Goal: Transaction & Acquisition: Purchase product/service

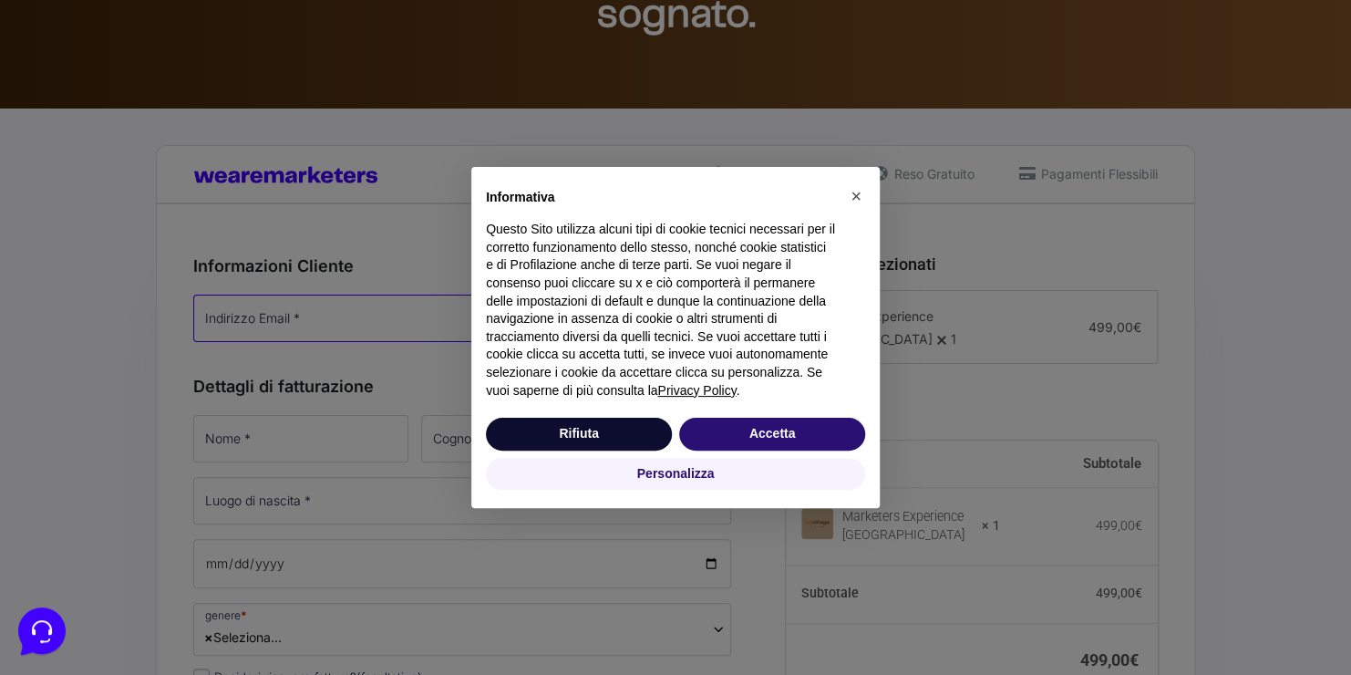
type input "[EMAIL_ADDRESS][DOMAIN_NAME]"
click at [602, 430] on button "Rifiuta" at bounding box center [579, 434] width 186 height 33
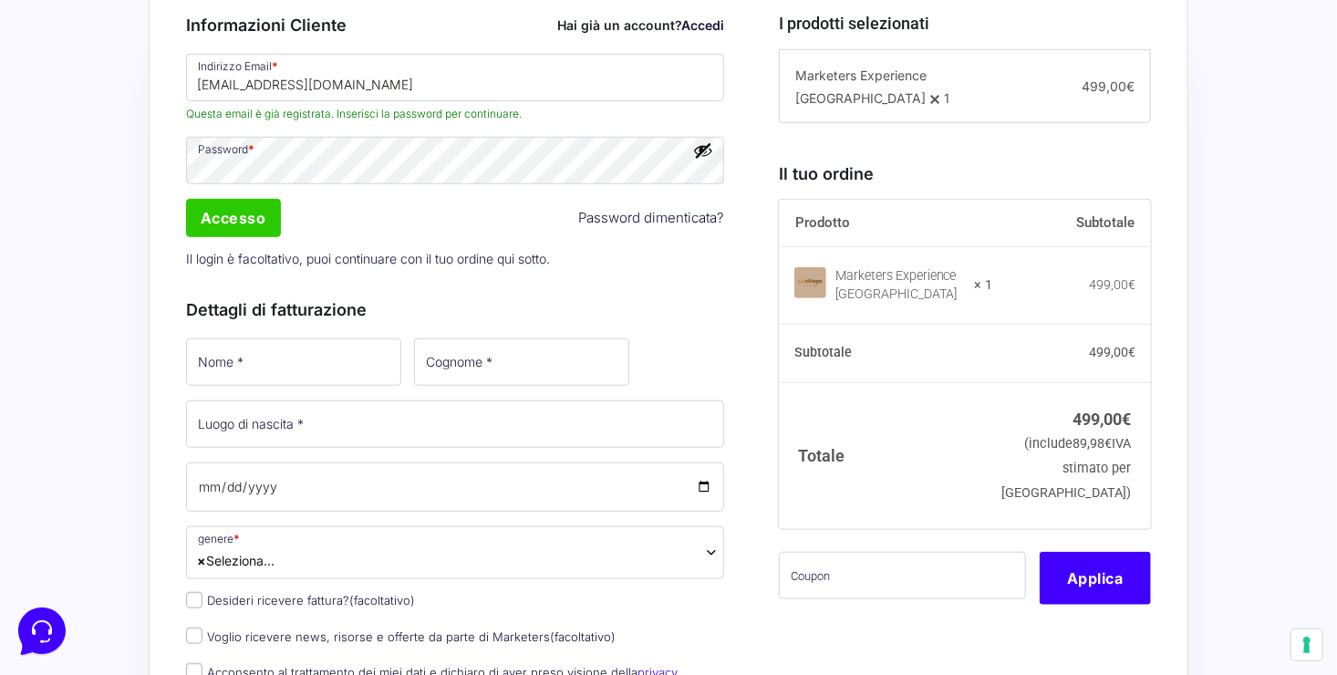
scroll to position [460, 0]
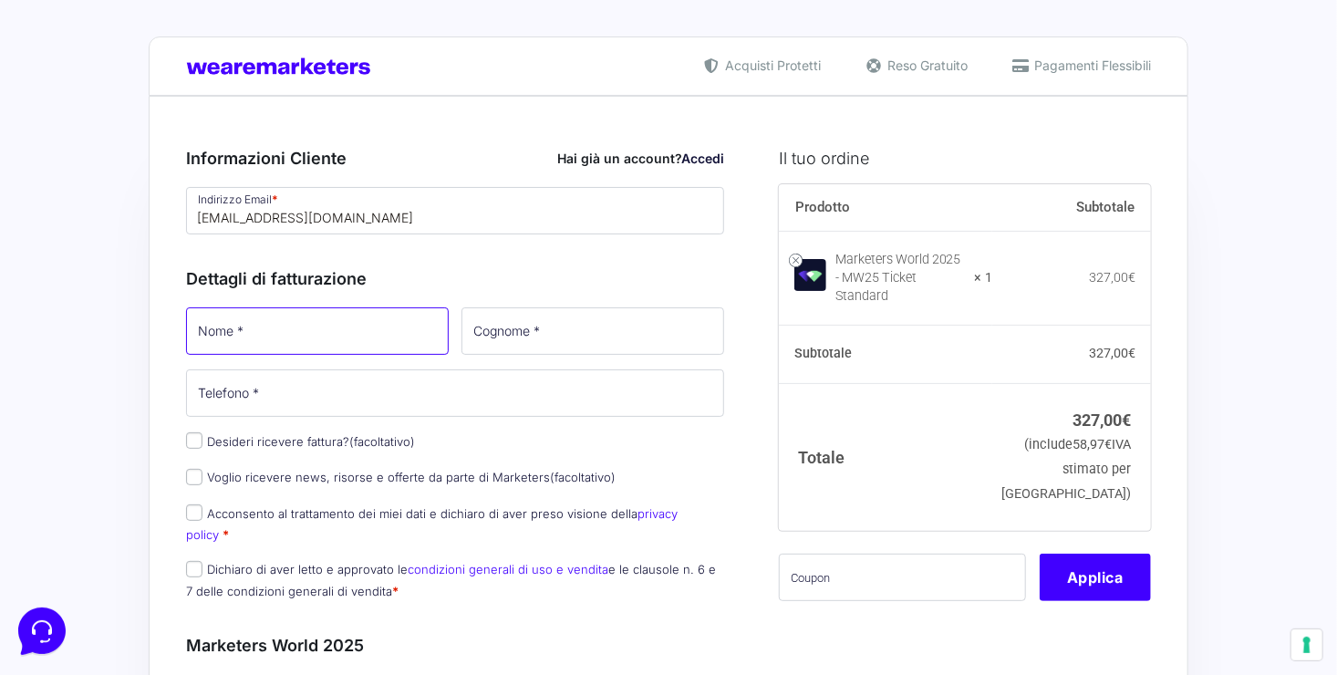
drag, startPoint x: 0, startPoint y: 0, endPoint x: 362, endPoint y: 315, distance: 479.6
click at [362, 315] on input "Nome *" at bounding box center [317, 330] width 263 height 47
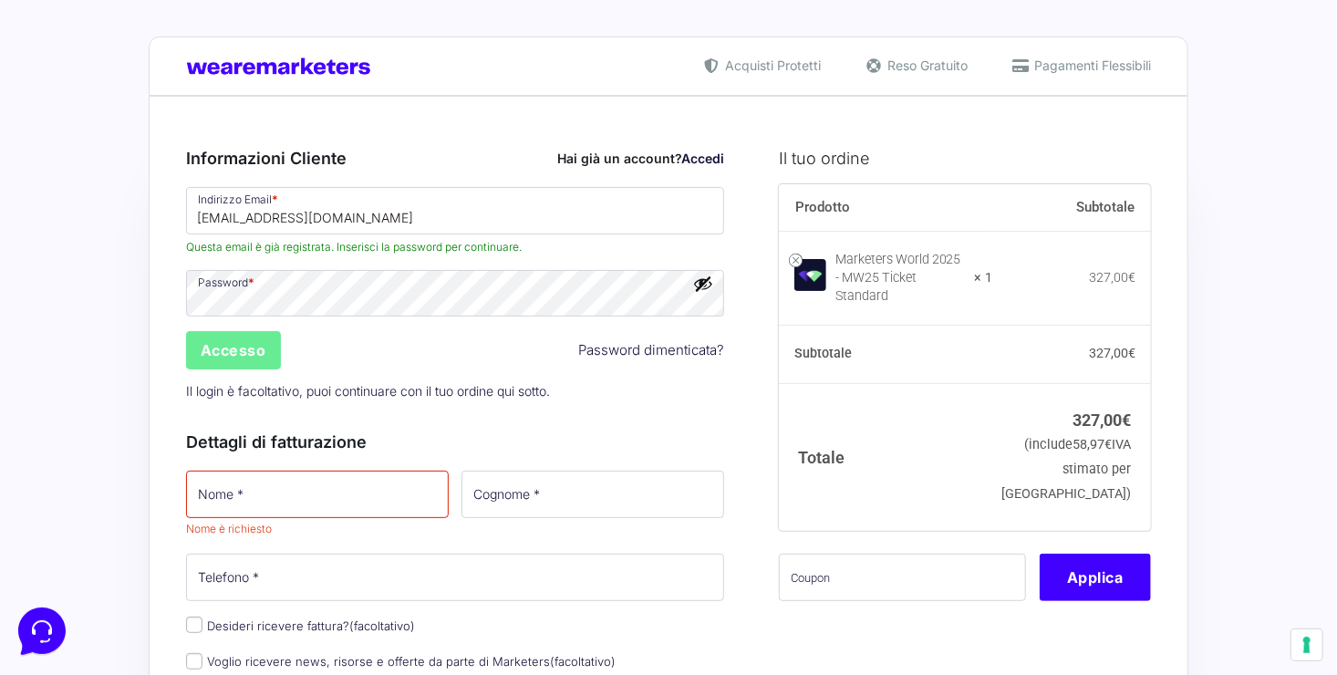
click at [278, 506] on input "Nome *" at bounding box center [317, 494] width 263 height 47
type input "floriana"
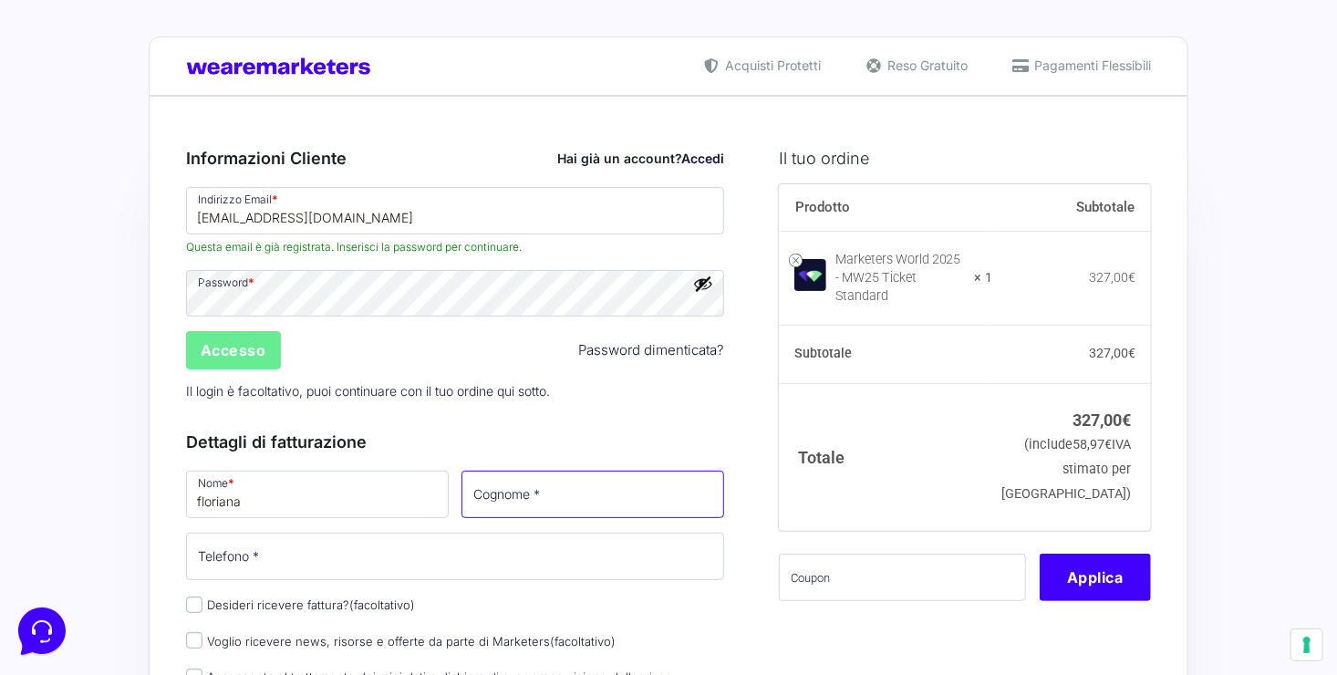
click at [547, 487] on input "Cognome *" at bounding box center [592, 494] width 263 height 47
type input "rossi"
click at [220, 557] on input "Telefono *" at bounding box center [455, 556] width 538 height 47
type input "3312687372"
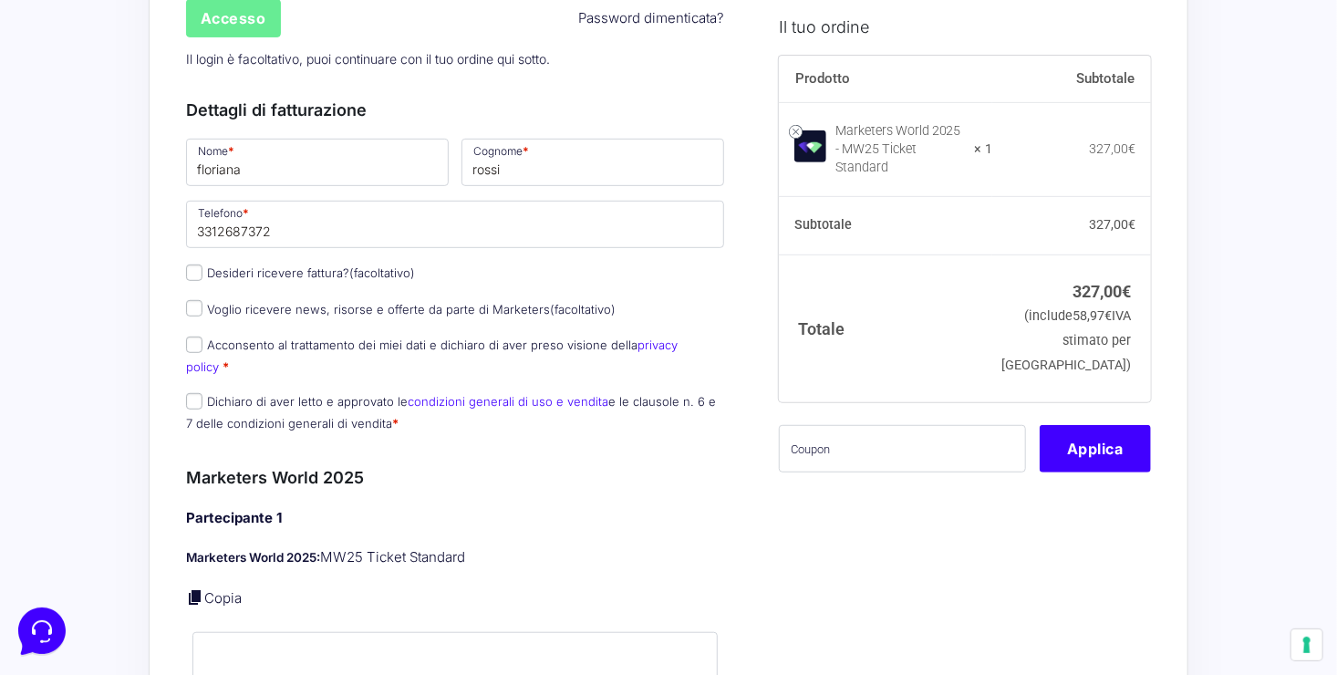
scroll to position [336, 0]
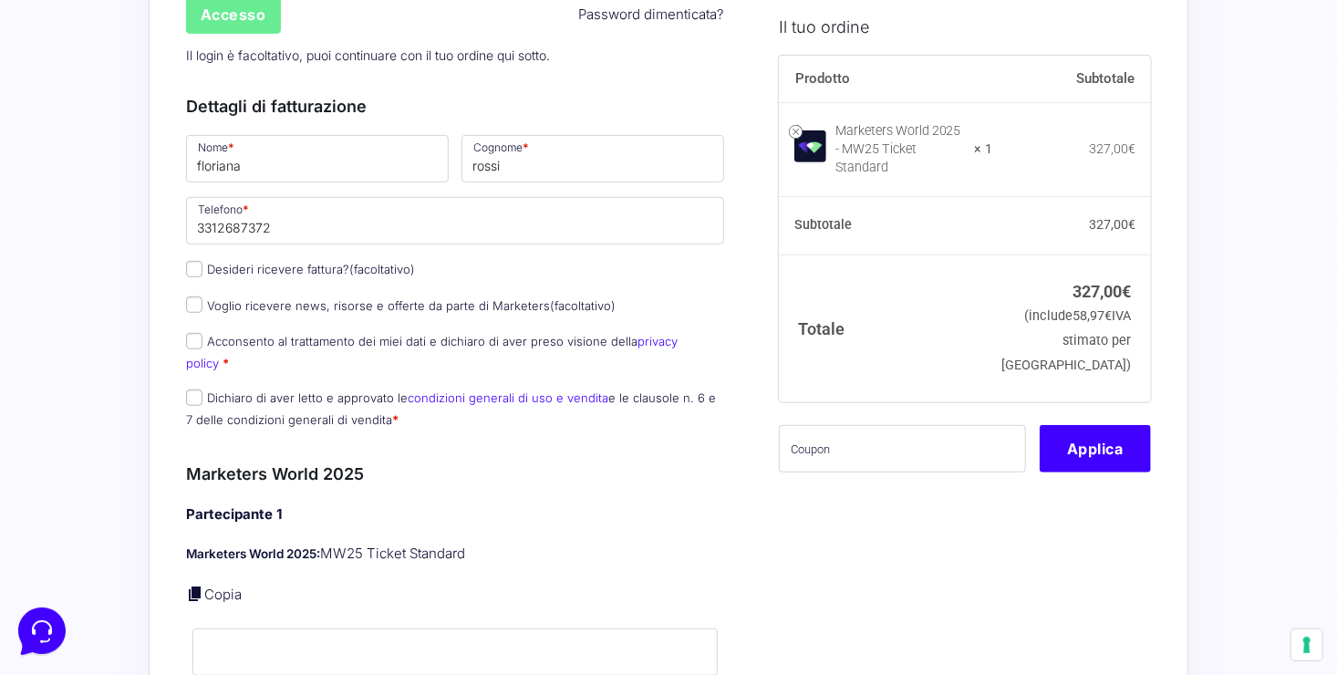
click at [202, 337] on label "Acconsento al trattamento dei miei dati e dichiaro di aver preso visione della …" at bounding box center [432, 352] width 492 height 36
click at [202, 337] on input "Acconsento al trattamento dei miei dati e dichiaro di aver preso visione della …" at bounding box center [194, 341] width 16 height 16
checkbox input "true"
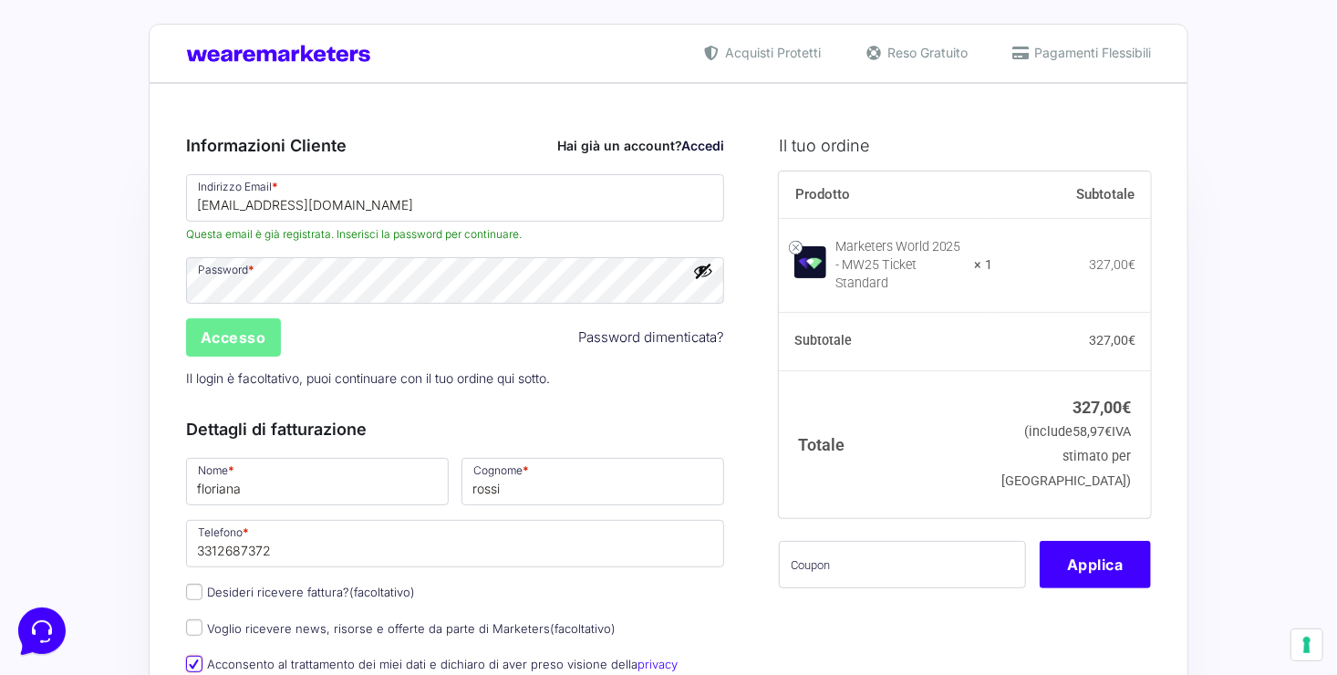
scroll to position [11, 0]
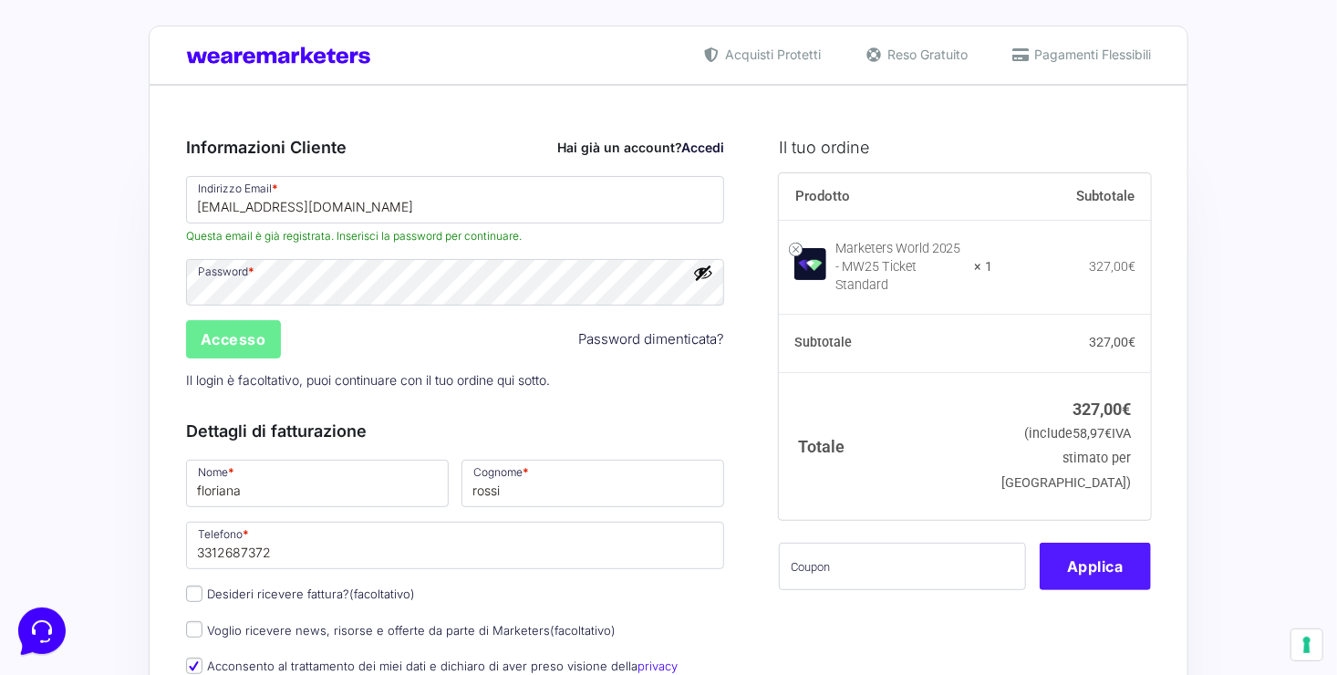
click at [1111, 555] on button "Applica" at bounding box center [1095, 566] width 111 height 47
click at [261, 348] on input "Accesso" at bounding box center [233, 339] width 95 height 38
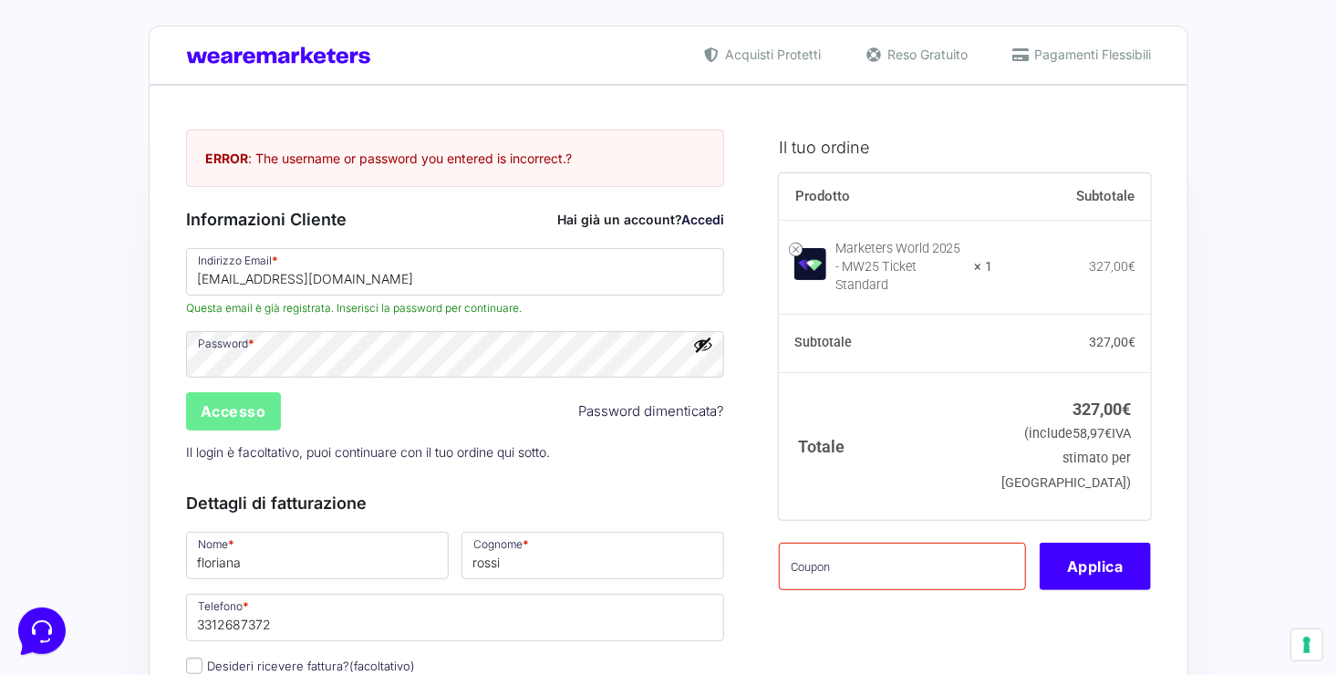
click at [710, 350] on button "Mostra password" at bounding box center [703, 345] width 20 height 20
click at [710, 350] on button "Nascondi password" at bounding box center [703, 345] width 20 height 20
click at [661, 412] on link "Password dimenticata?" at bounding box center [651, 411] width 146 height 21
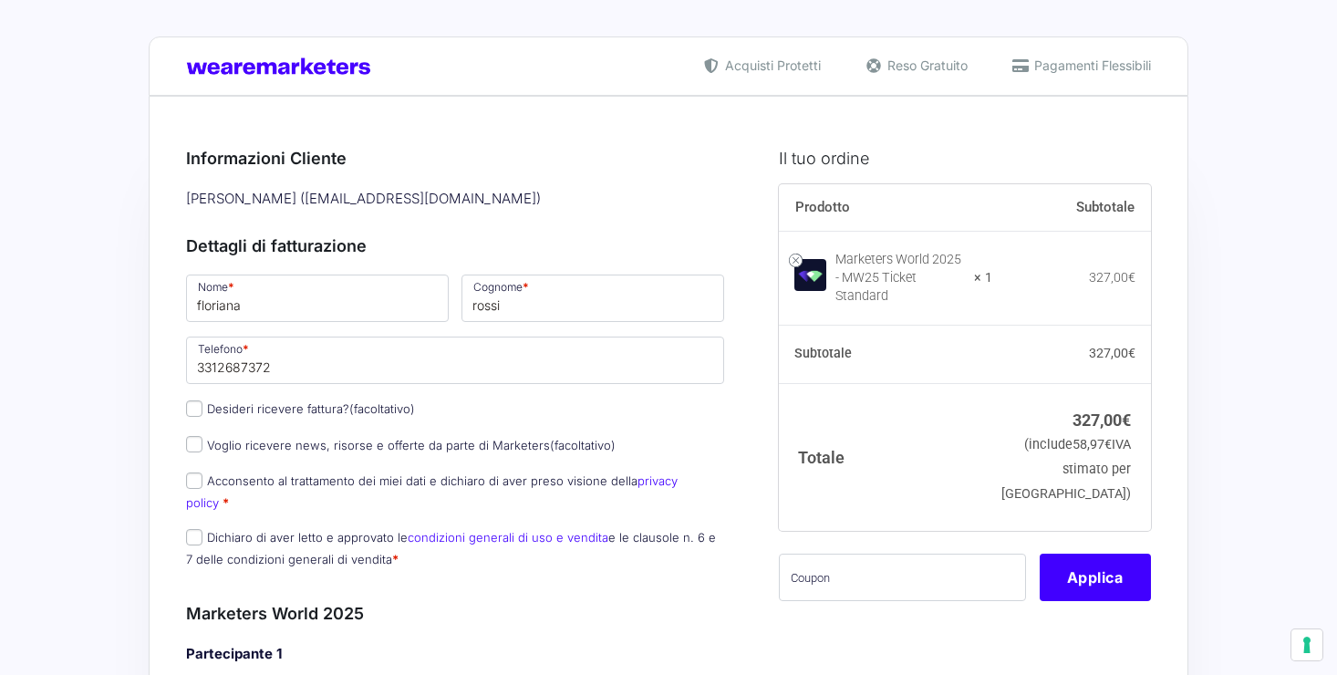
click at [487, 248] on h3 "Dettagli di fatturazione" at bounding box center [455, 245] width 538 height 25
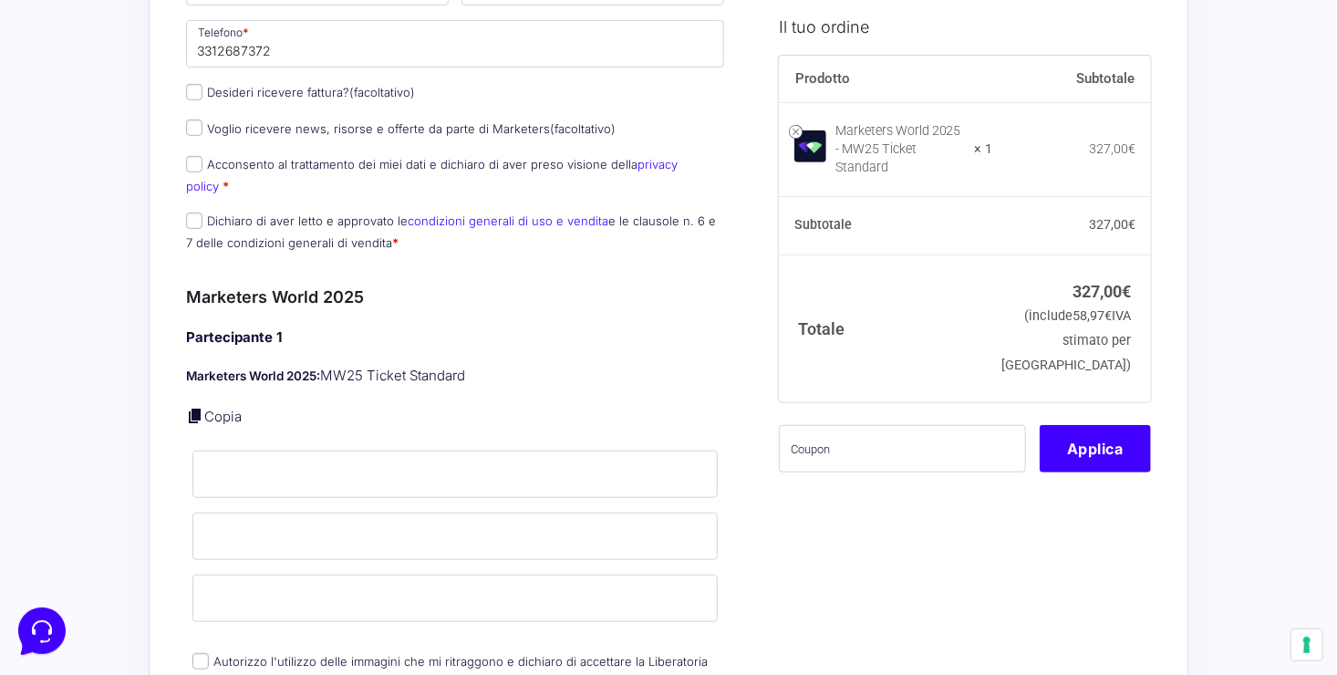
scroll to position [317, 0]
click at [420, 450] on input "Nome *" at bounding box center [454, 473] width 525 height 47
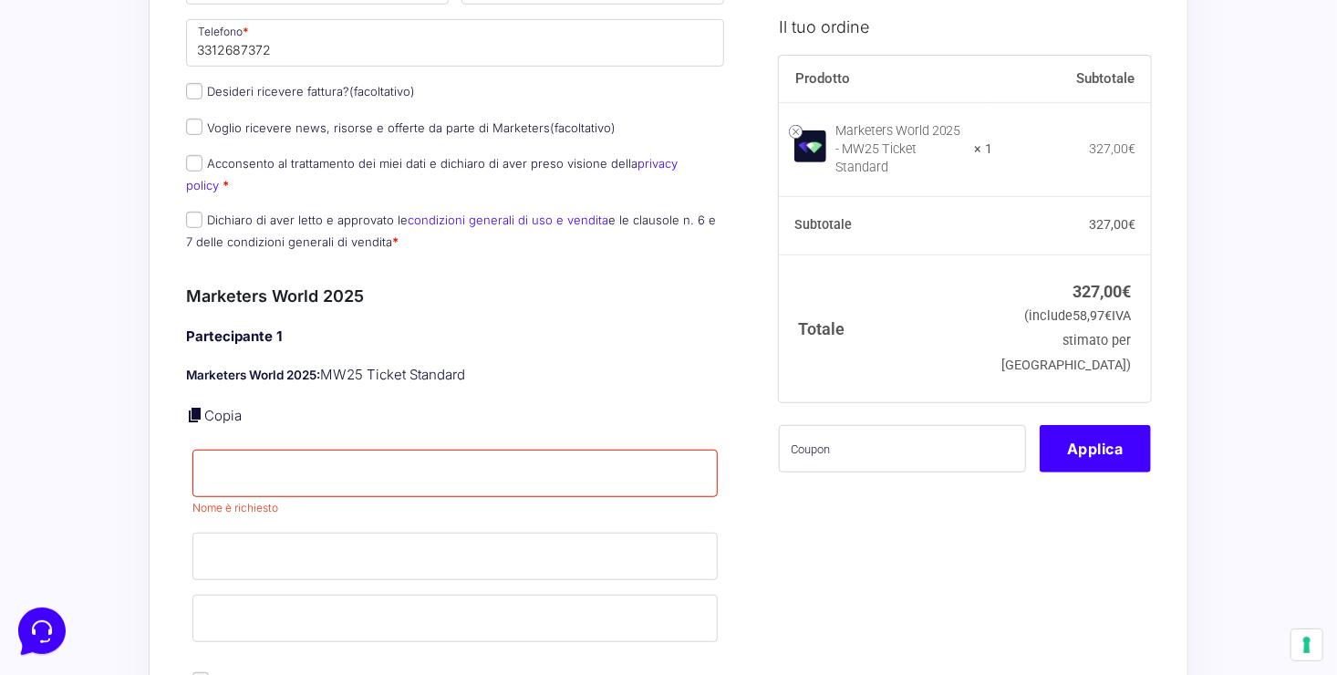
click at [609, 338] on div "Partecipante 1 Marketers World 2025: MW25 Ticket Standard Copia Nome * Nome è r…" at bounding box center [455, 520] width 538 height 389
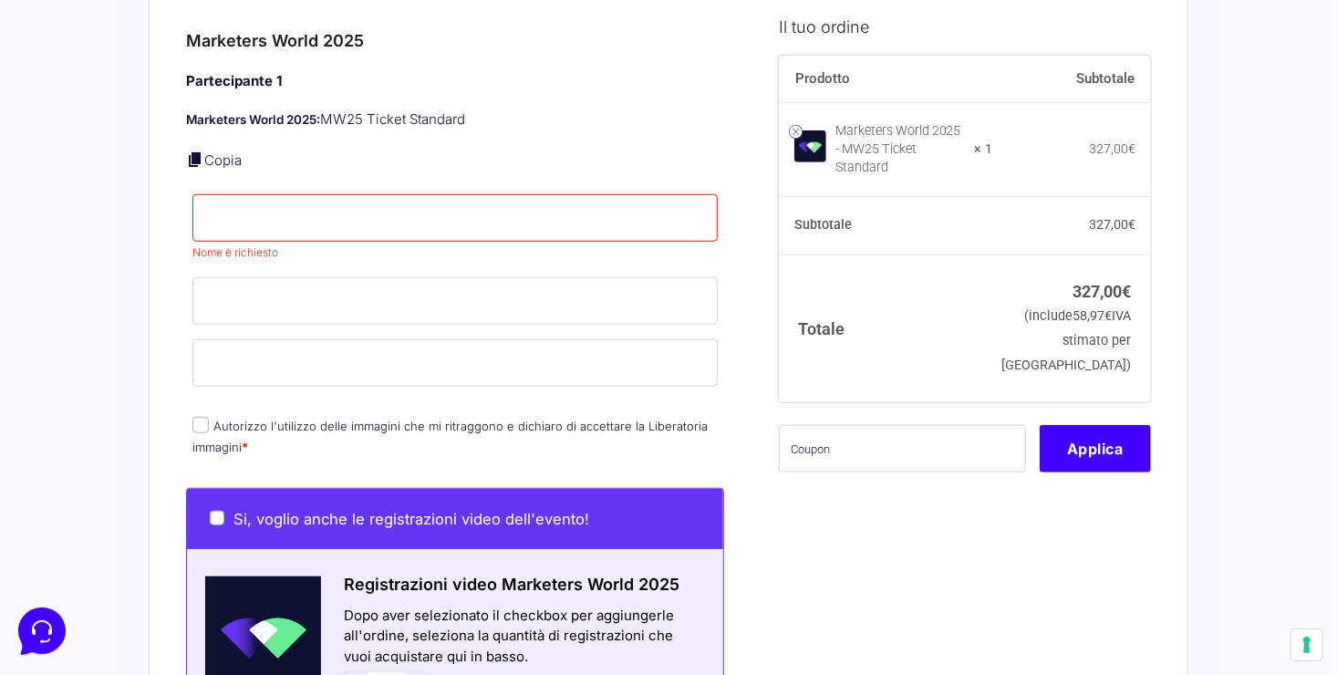
scroll to position [584, 0]
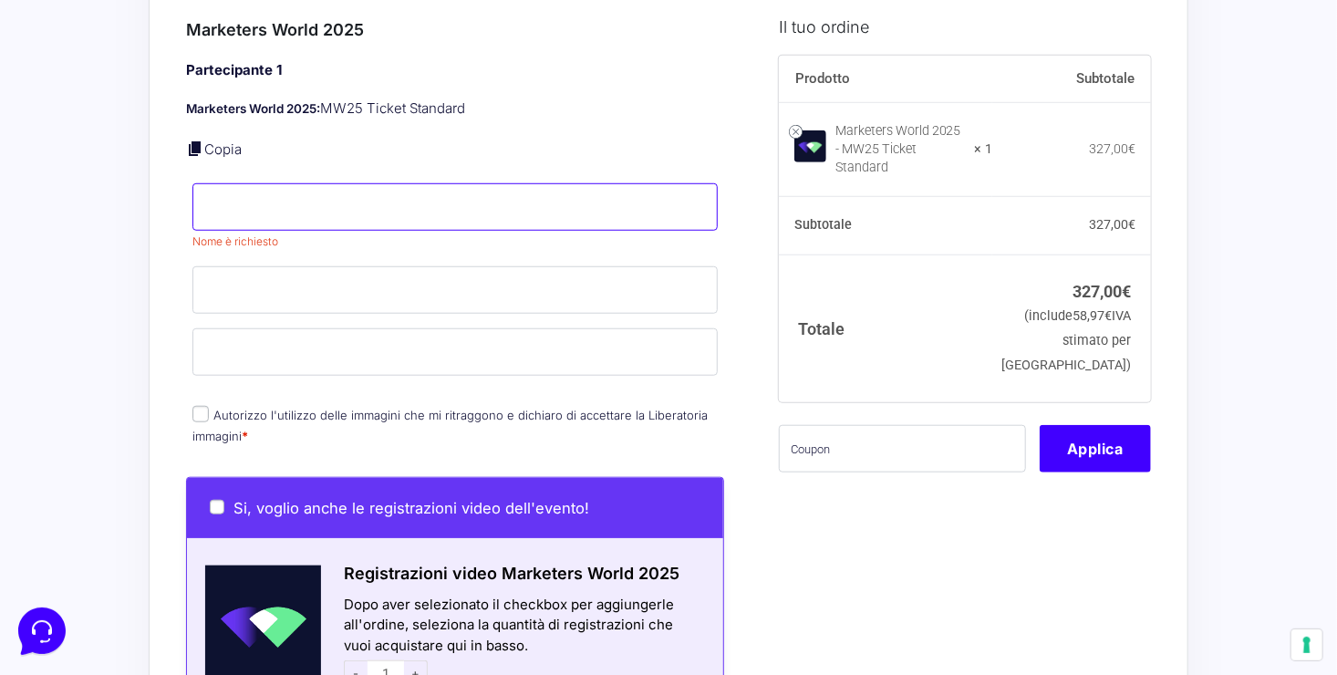
click at [337, 186] on input "Nome *" at bounding box center [454, 206] width 525 height 47
type input "floriana"
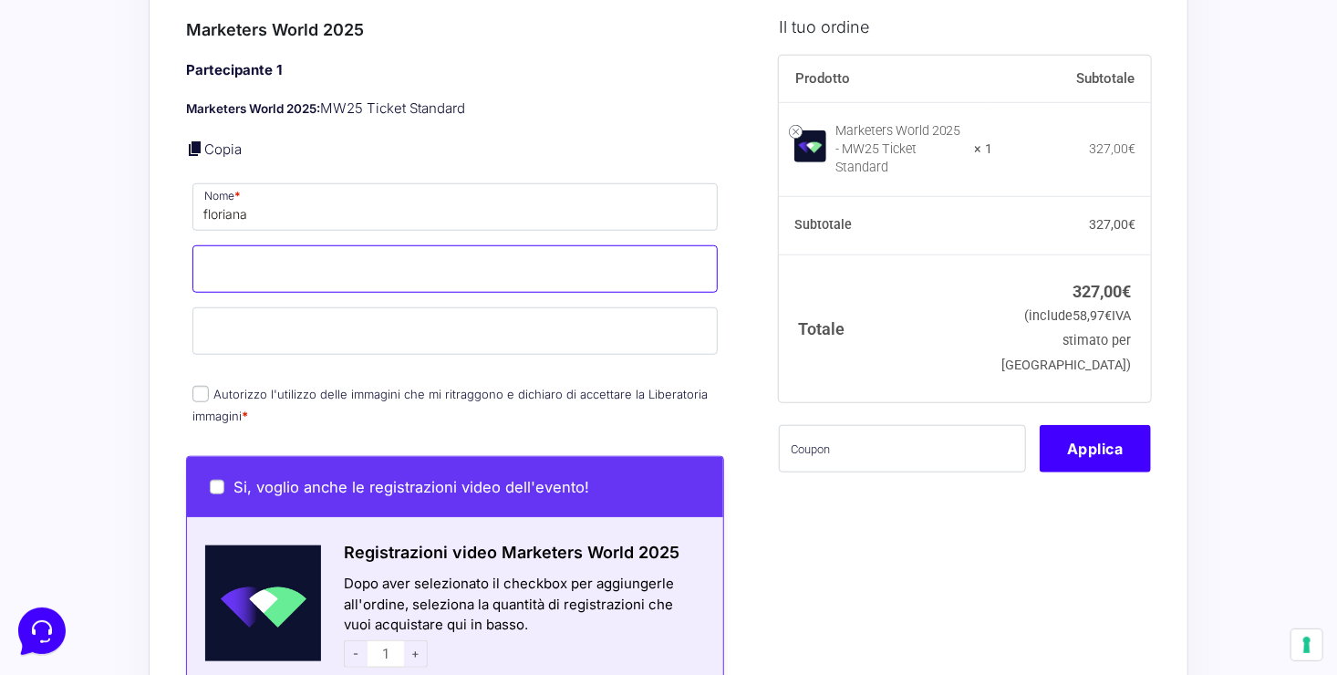
click at [209, 264] on input "Cognome *" at bounding box center [454, 268] width 525 height 47
type input "rossi"
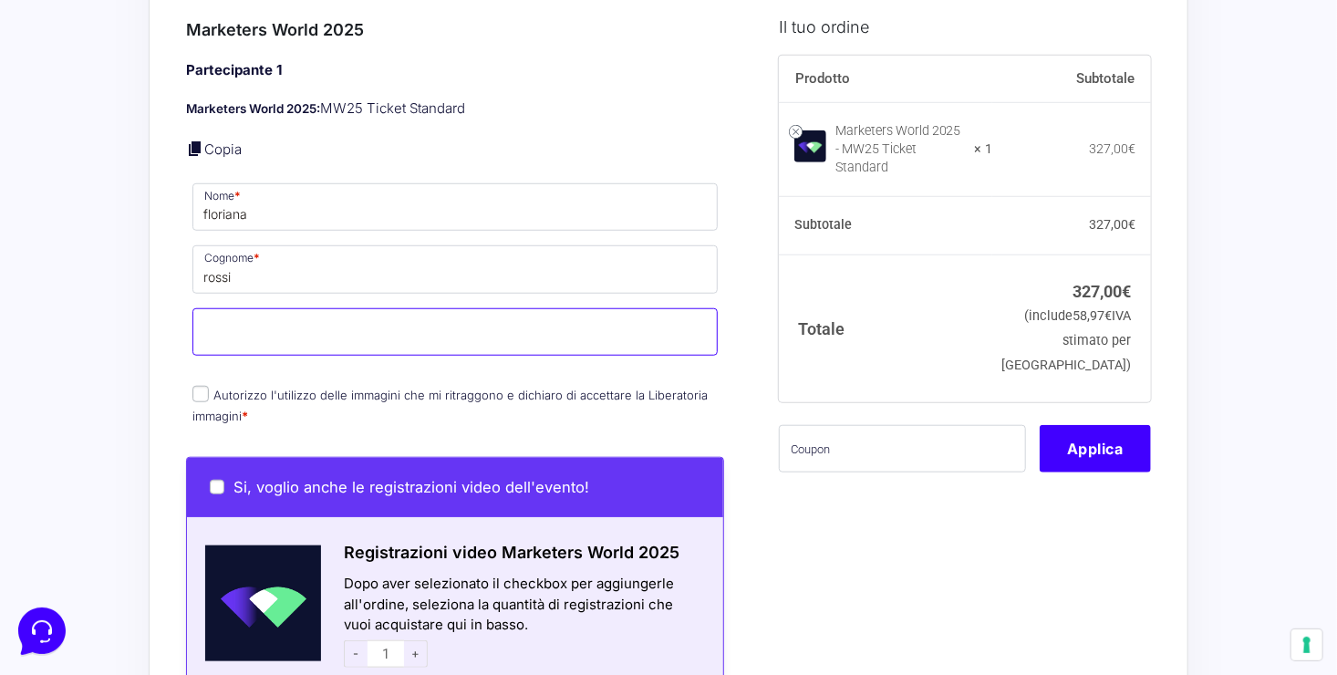
click at [209, 310] on input "Email *" at bounding box center [454, 331] width 525 height 47
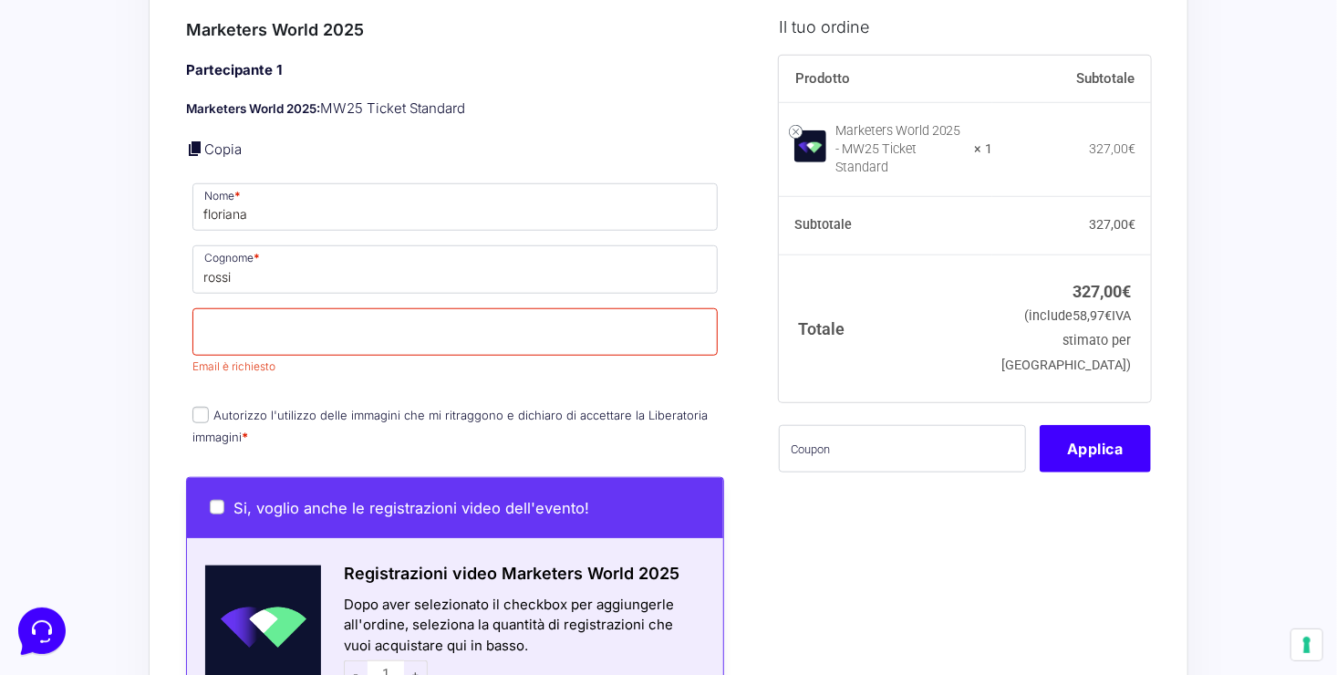
click at [730, 355] on div "Informazioni Cliente Bentornato Floriana Rossi ( rossifloriana@hotmail.it ) Det…" at bounding box center [475, 561] width 579 height 2039
click at [434, 308] on input "Email *" at bounding box center [454, 331] width 525 height 47
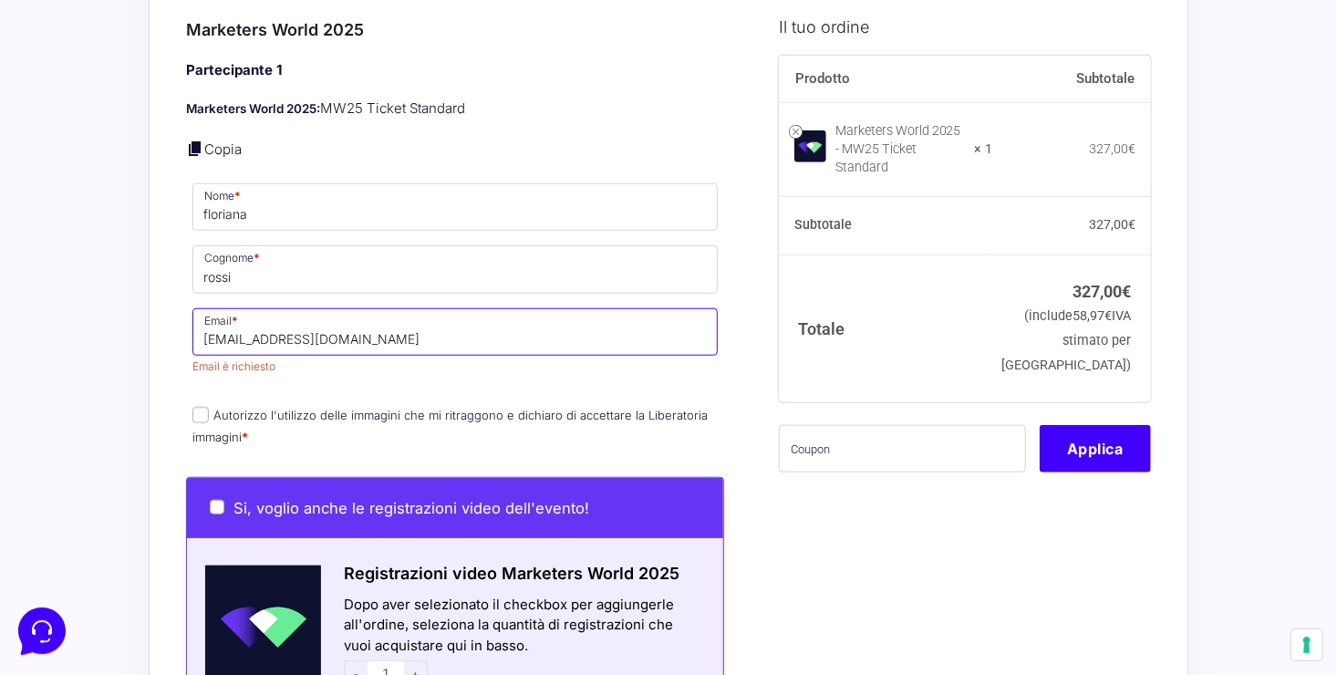
type input "[EMAIL_ADDRESS][DOMAIN_NAME]"
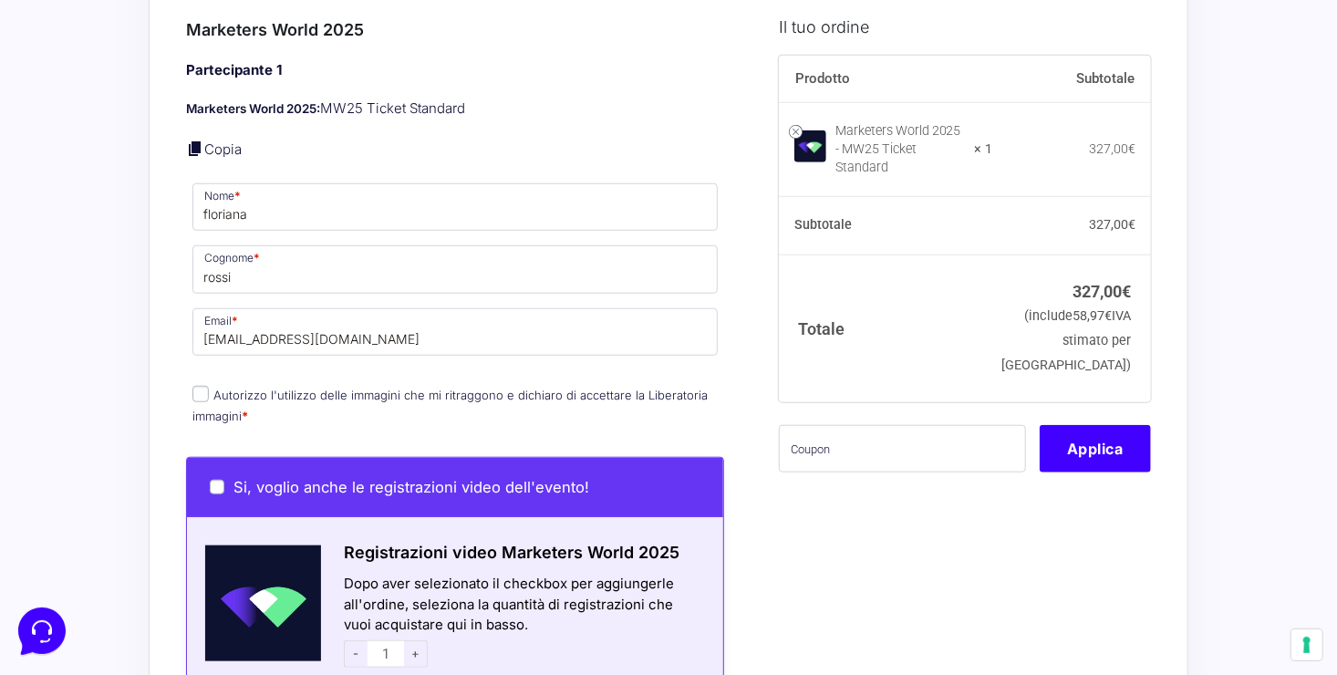
click at [691, 347] on div "Partecipante 1 Marketers World 2025: MW25 Ticket Standard Copia Nome * floriana…" at bounding box center [455, 244] width 538 height 369
click at [198, 386] on input "Autorizzo l'utilizzo delle immagini che mi ritraggono e dichiaro di accettare l…" at bounding box center [200, 394] width 16 height 16
checkbox input "true"
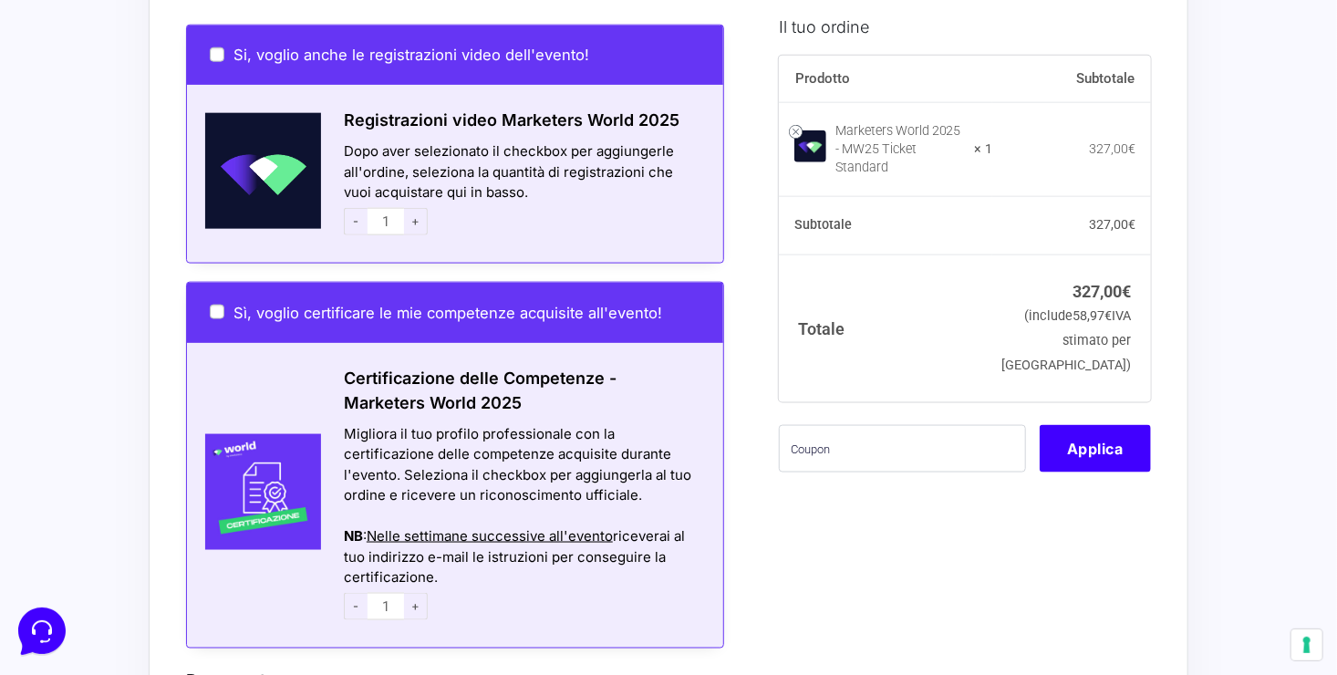
scroll to position [1024, 0]
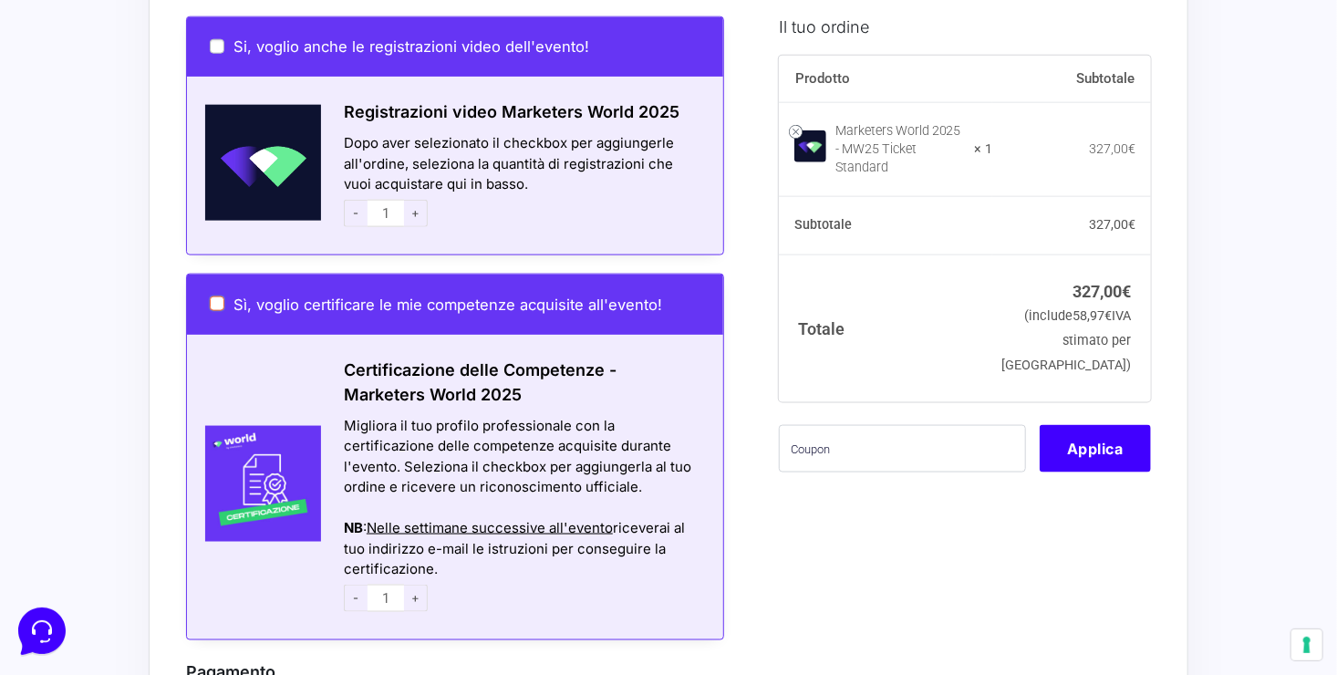
click at [210, 296] on input "Sì, voglio certificare le mie competenze acquisite all'evento!" at bounding box center [217, 303] width 15 height 15
checkbox input "true"
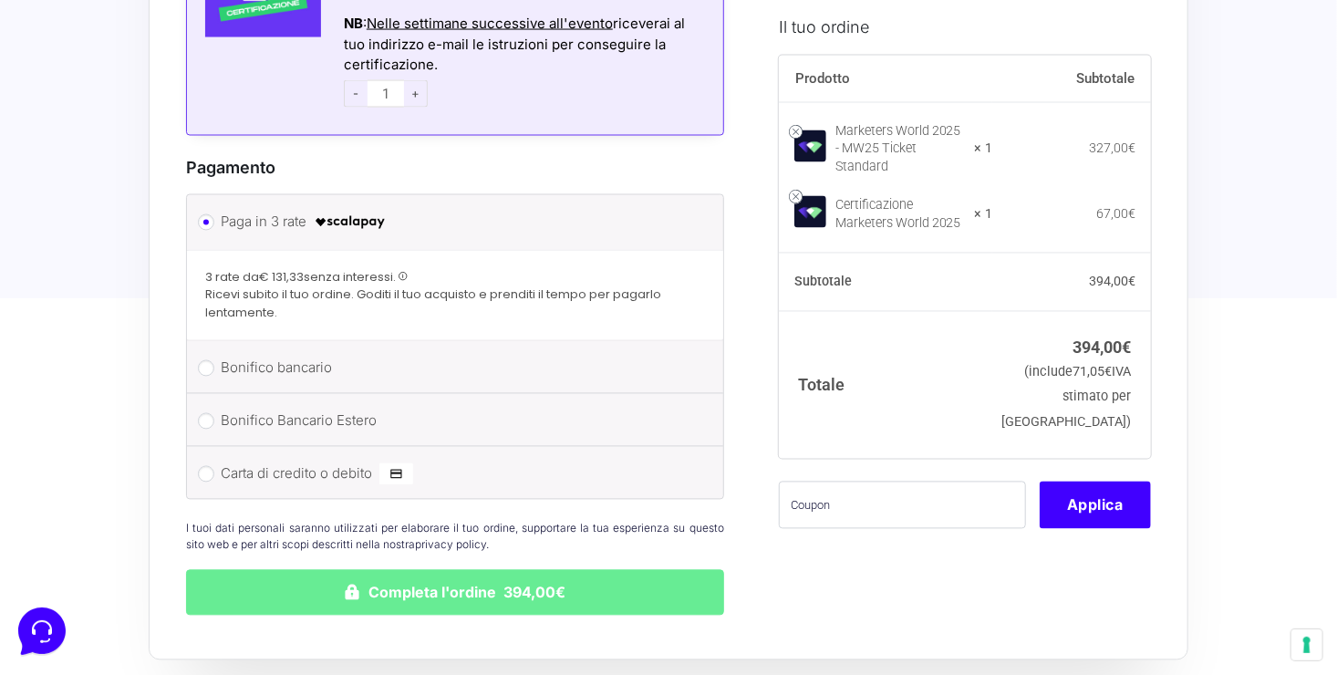
scroll to position [1535, 0]
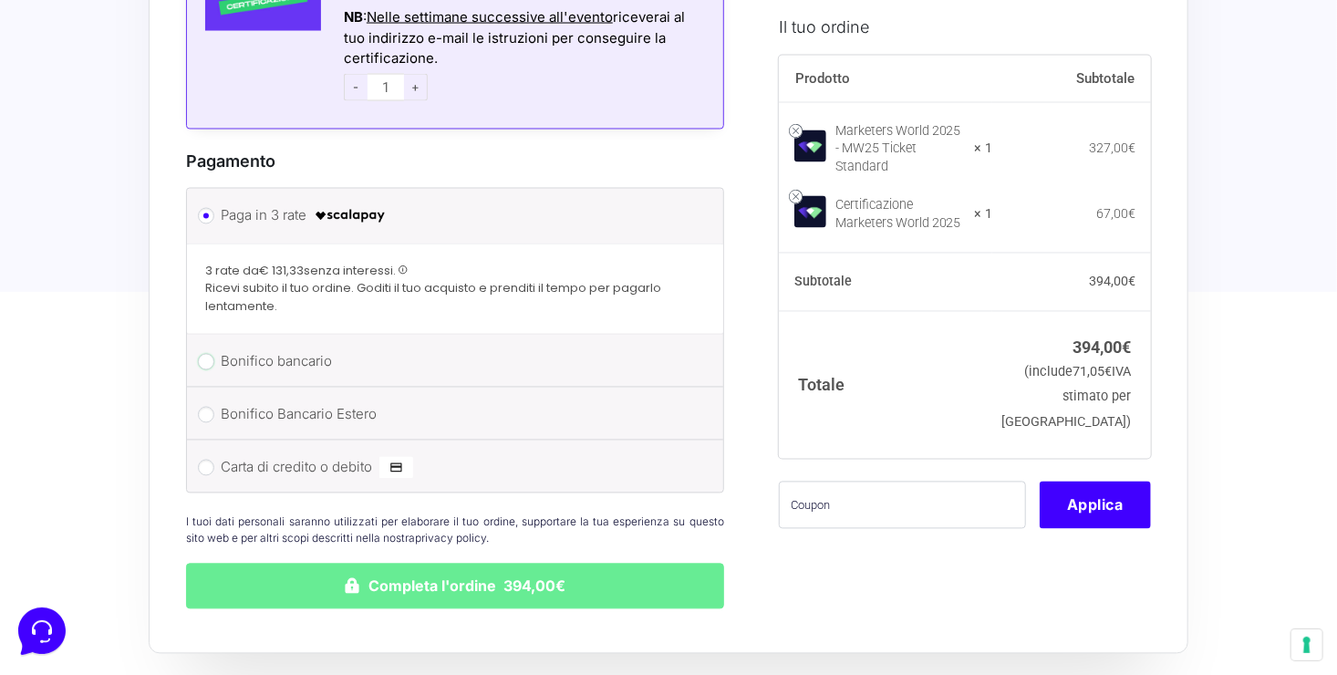
click at [209, 354] on input "Bonifico bancario" at bounding box center [206, 362] width 16 height 16
radio input "true"
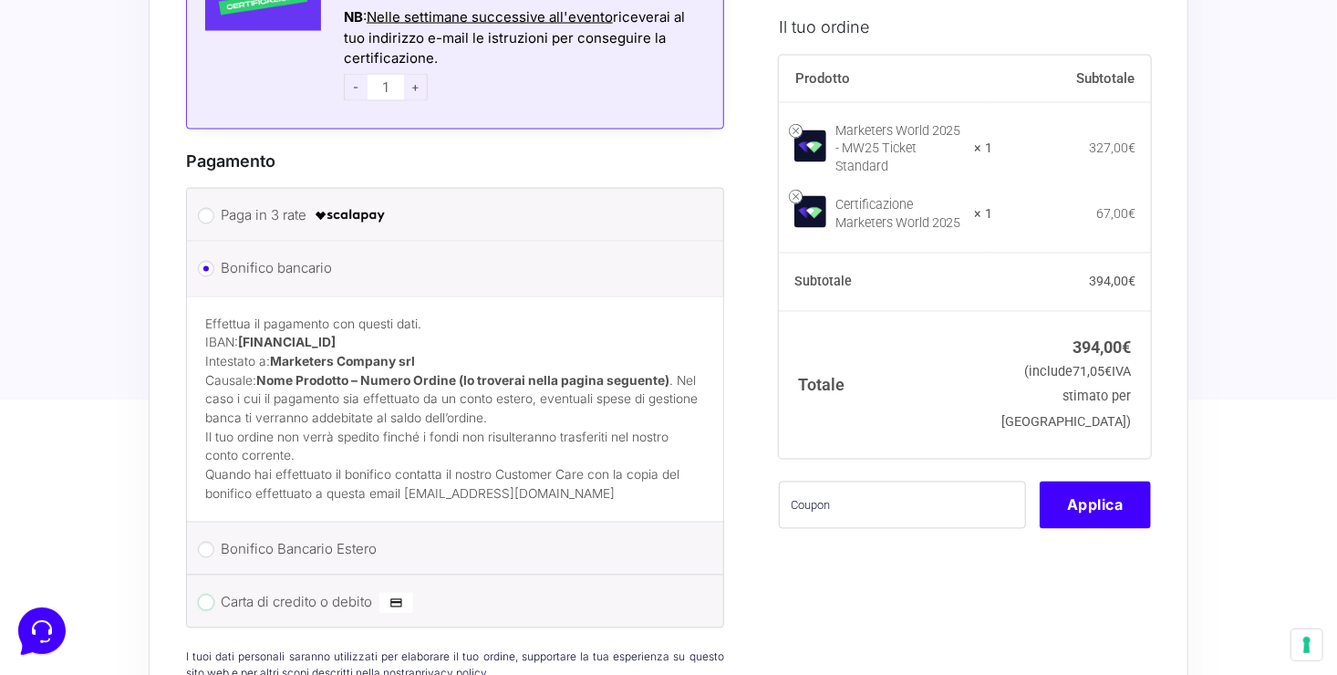
click at [212, 595] on input "Carta di credito o debito" at bounding box center [206, 603] width 16 height 16
radio input "true"
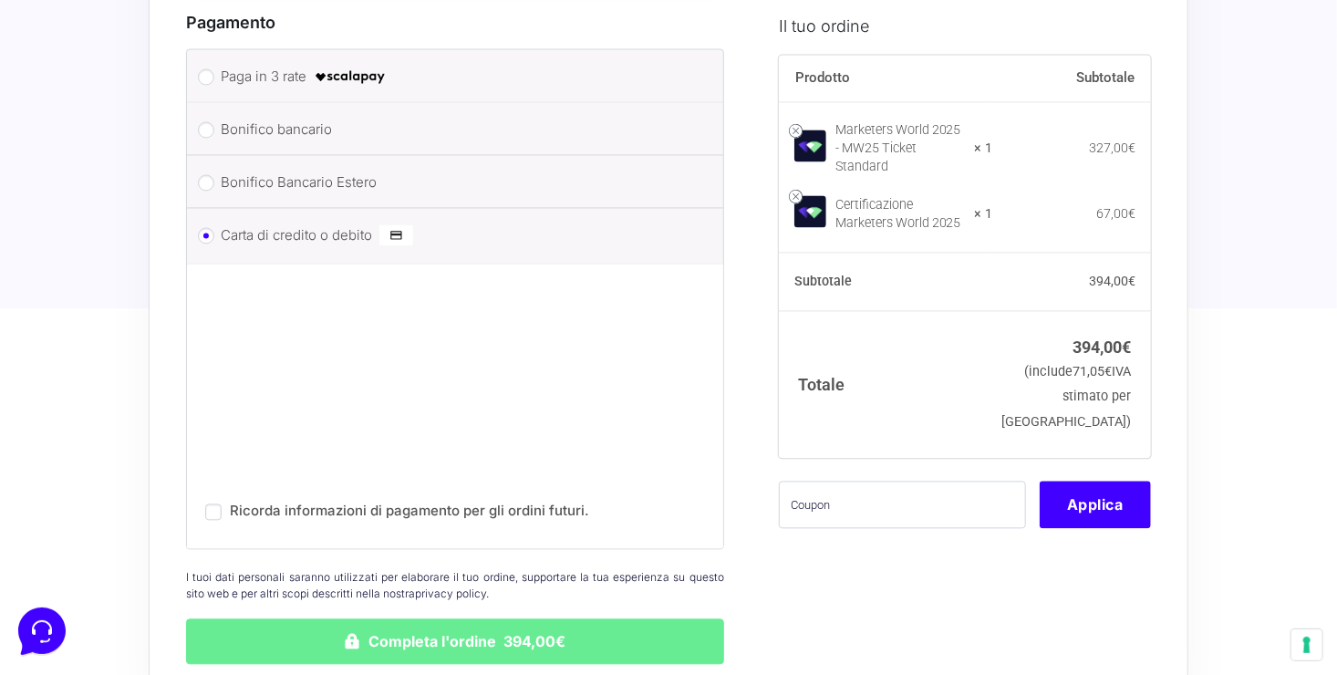
scroll to position [1678, 0]
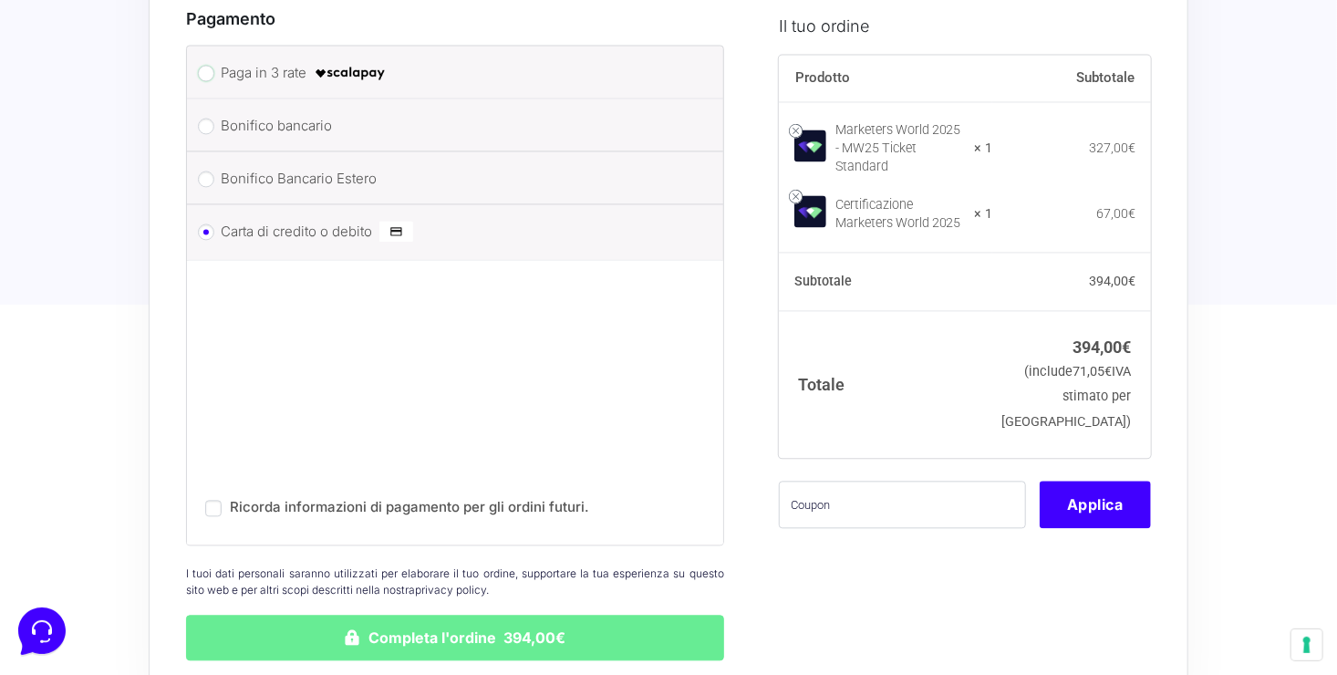
click at [200, 65] on input "Paga in 3 rate" at bounding box center [206, 73] width 16 height 16
radio input "true"
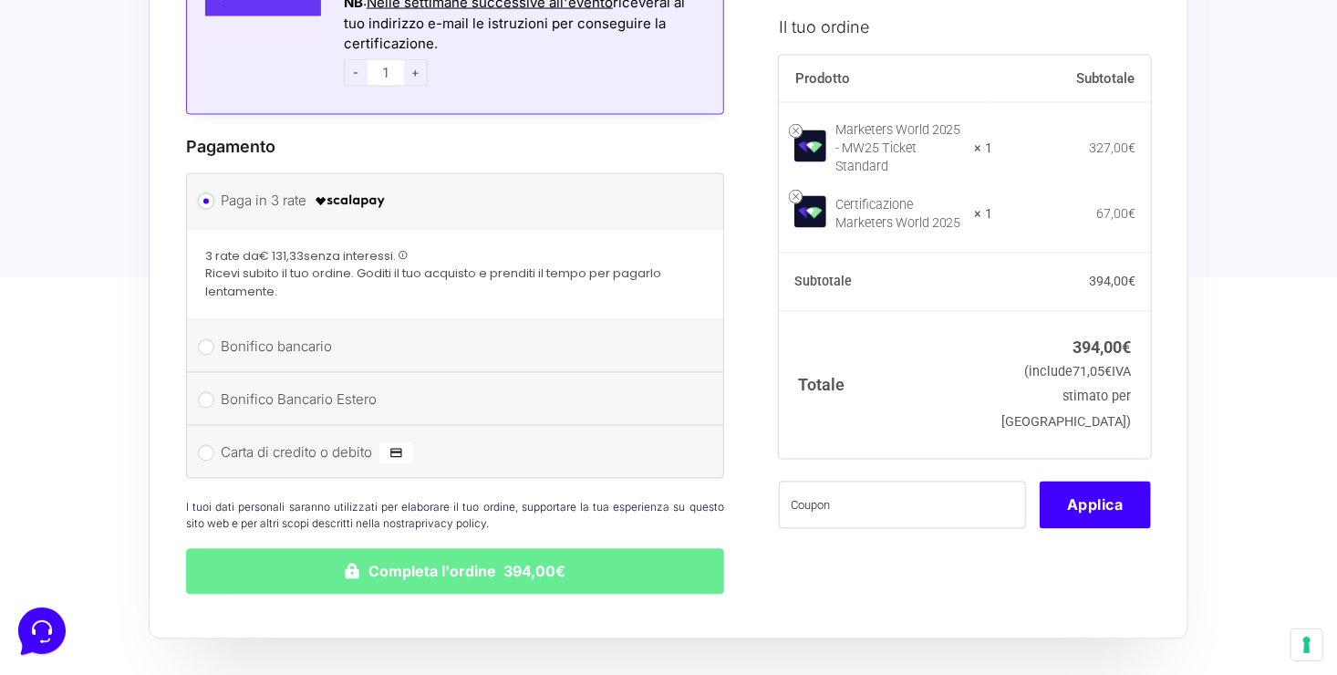
scroll to position [1558, 0]
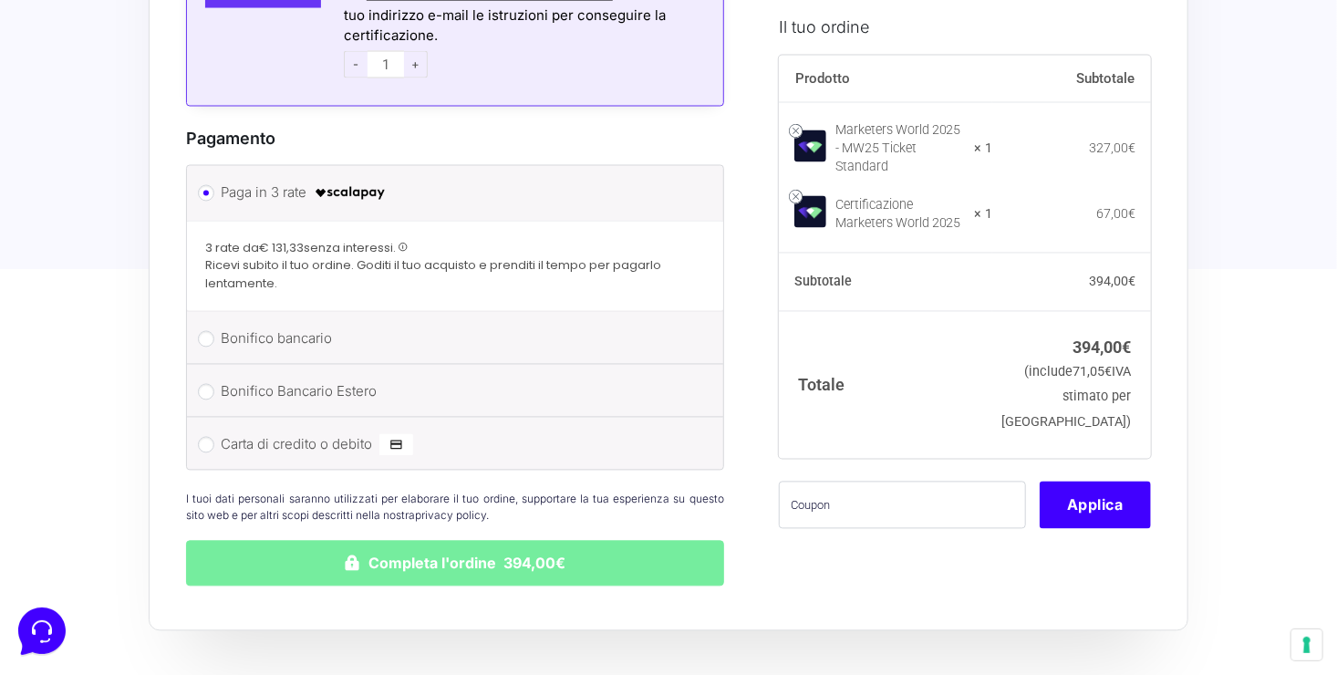
click at [528, 546] on button "Completa l'ordine 394,00€" at bounding box center [455, 564] width 538 height 46
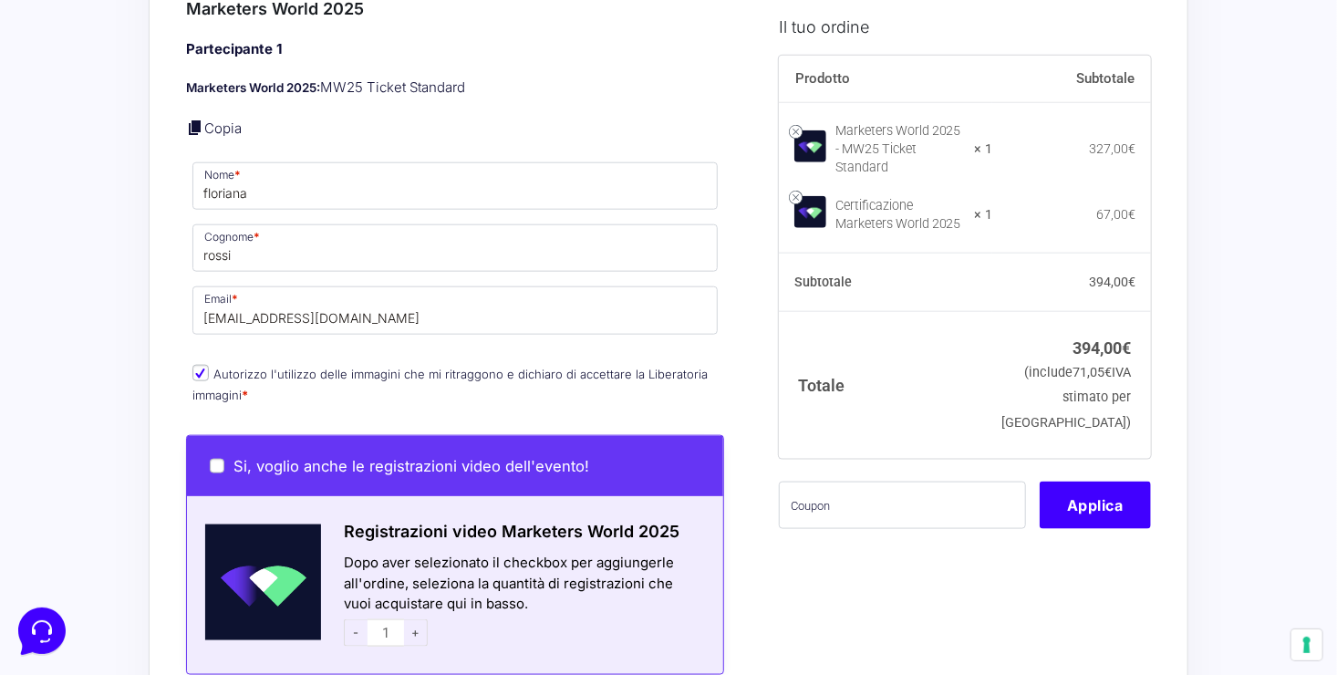
scroll to position [865, 0]
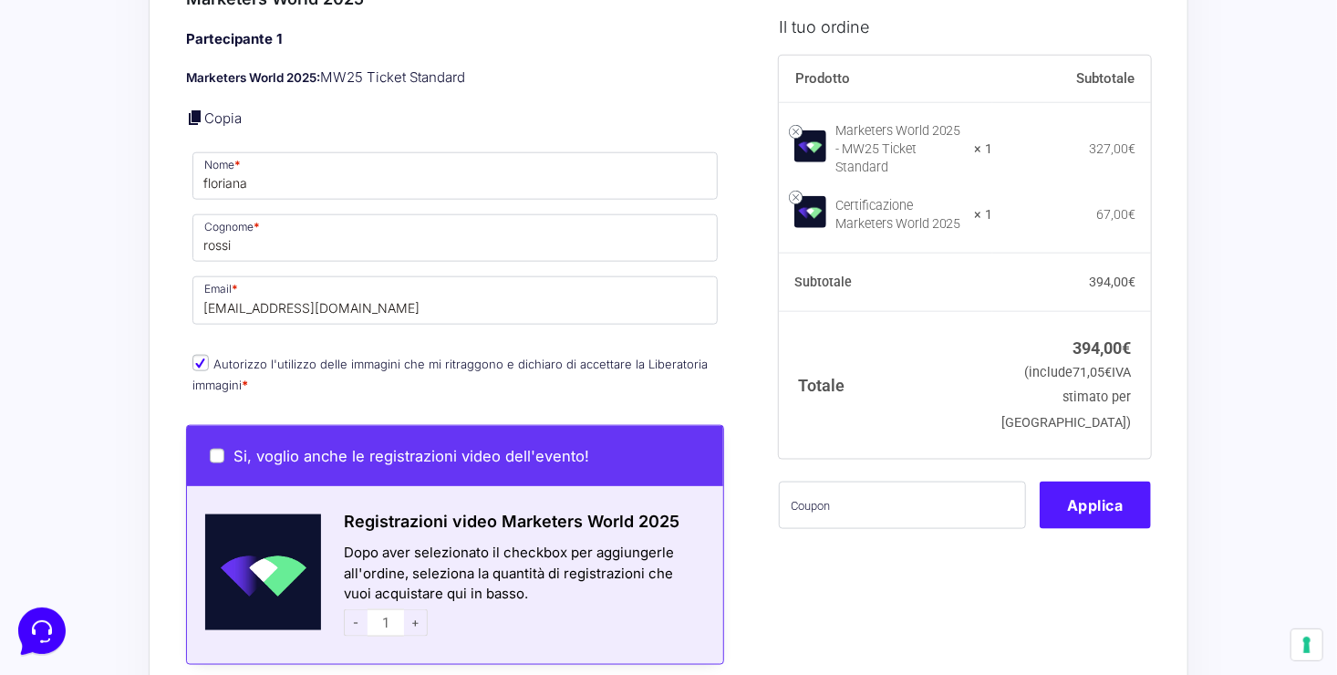
click at [1118, 497] on button "Applica" at bounding box center [1095, 504] width 111 height 47
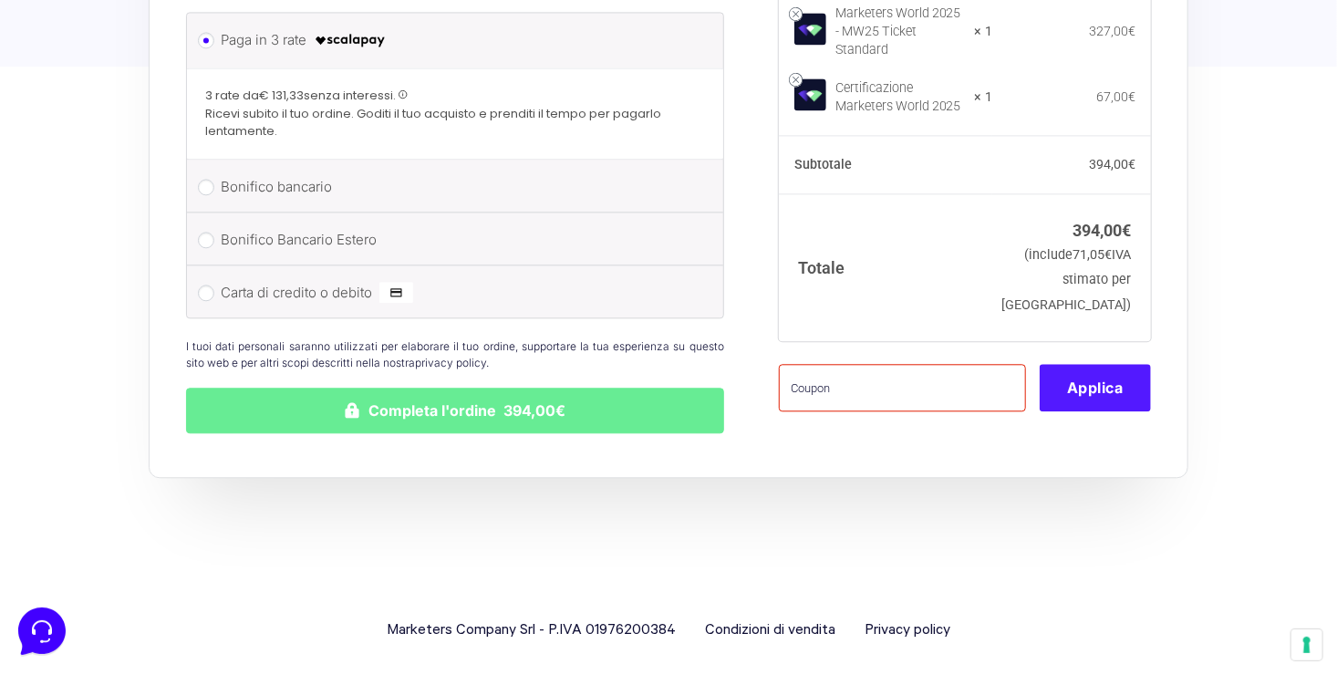
scroll to position [1983, 0]
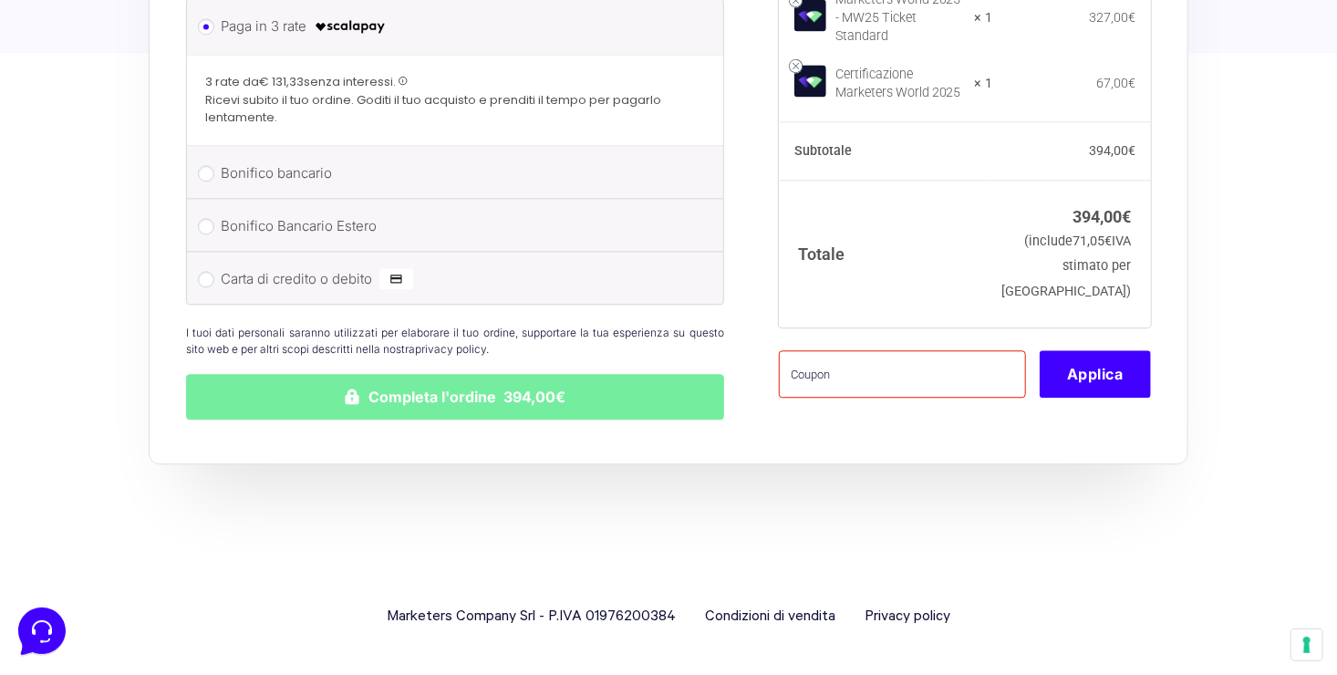
click at [488, 403] on button "Completa l'ordine 394,00€" at bounding box center [455, 397] width 538 height 46
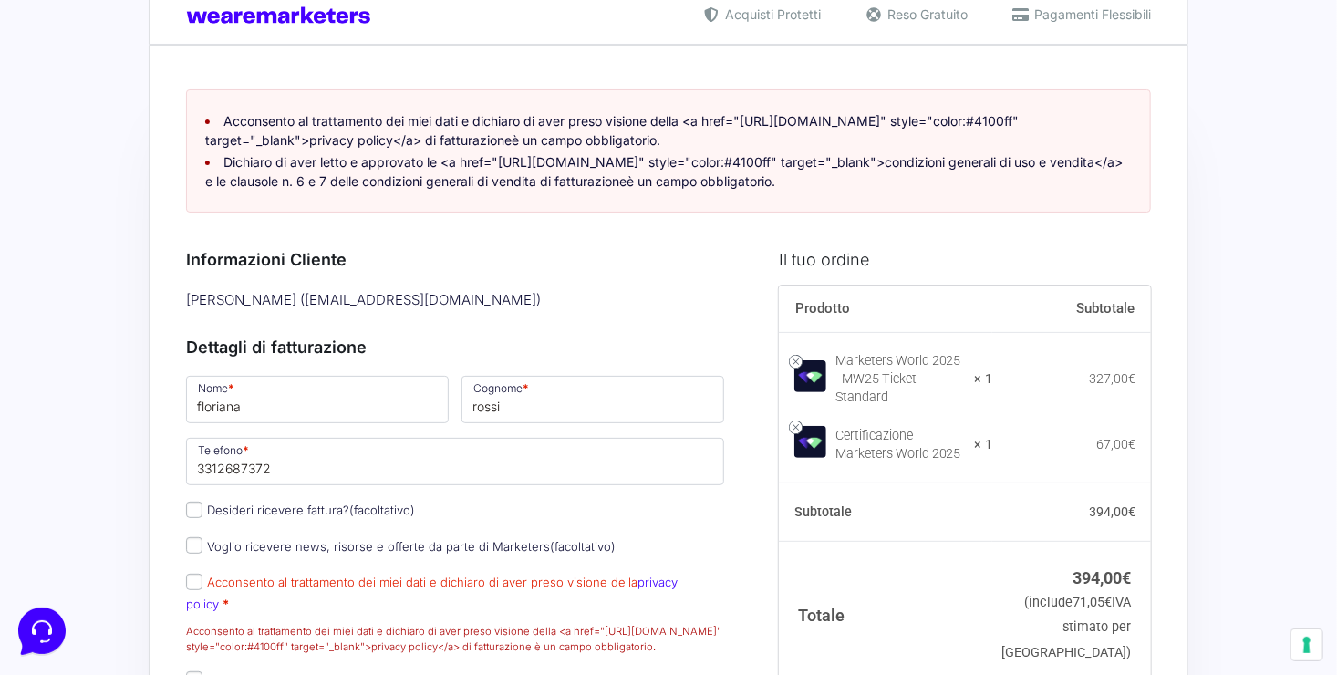
scroll to position [33, 0]
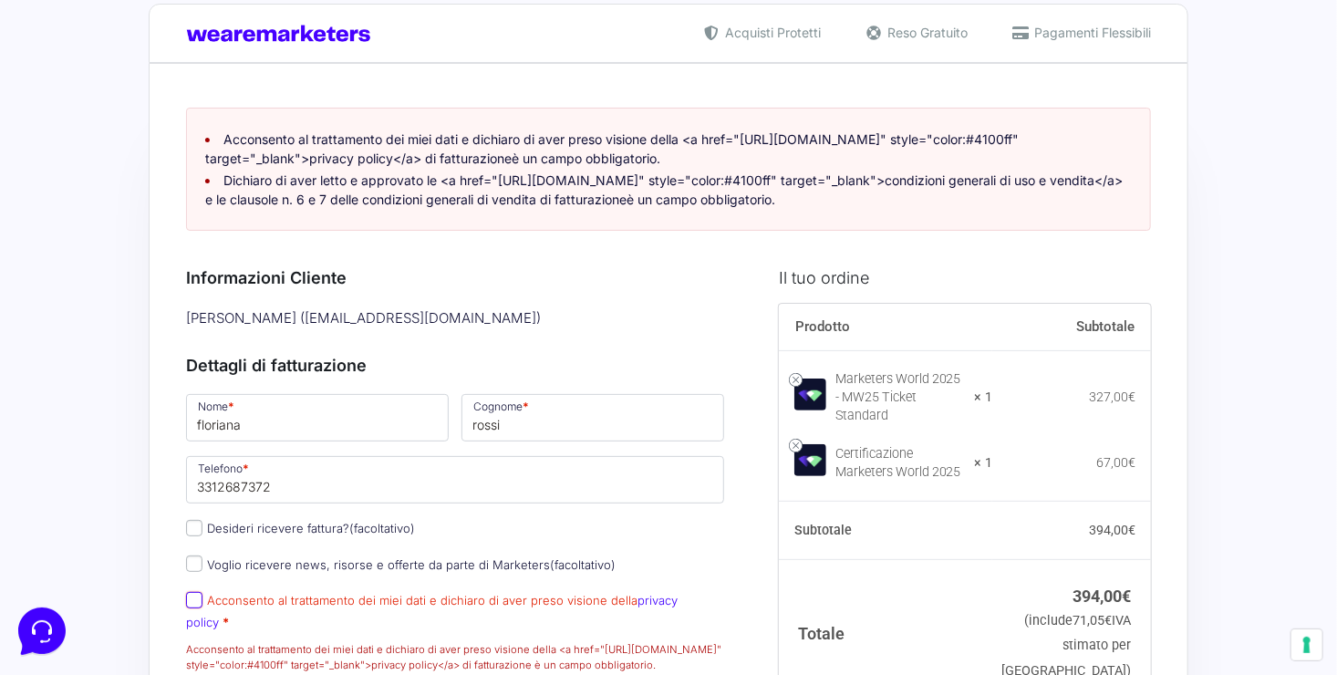
click at [195, 608] on input "Acconsento al trattamento dei miei dati e dichiaro di aver preso visione della …" at bounding box center [194, 600] width 16 height 16
checkbox input "true"
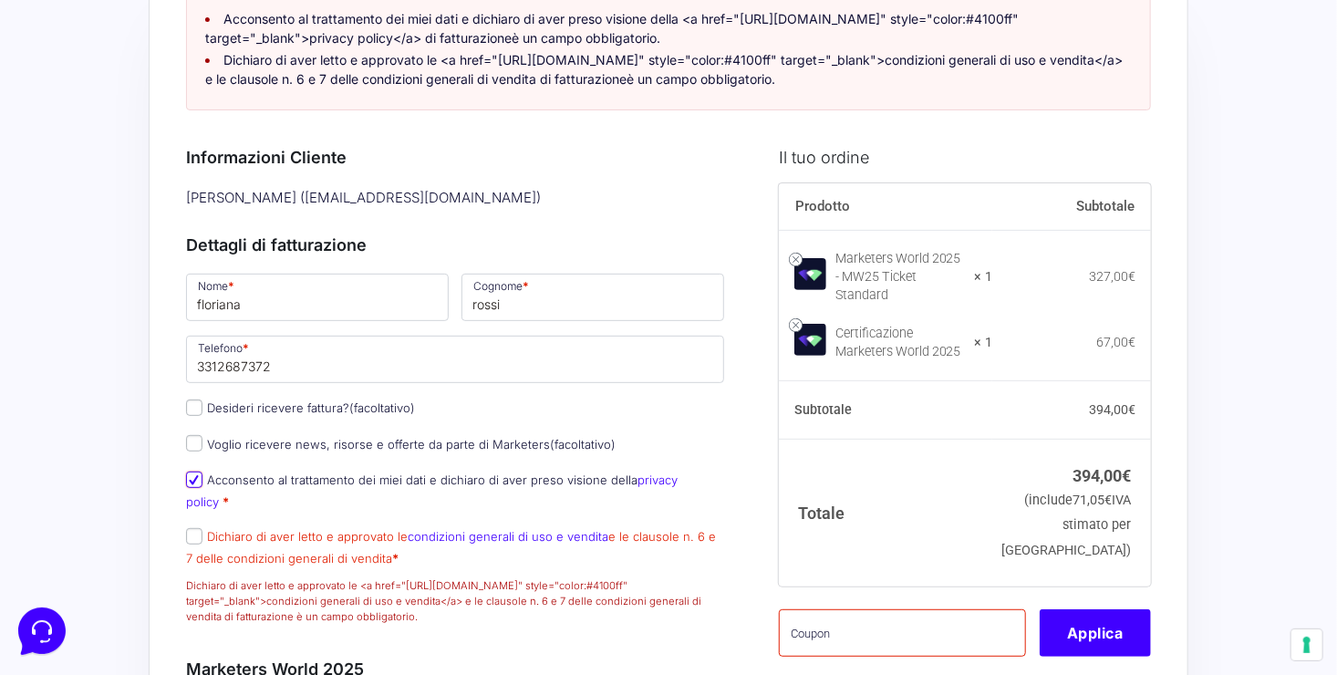
scroll to position [157, 0]
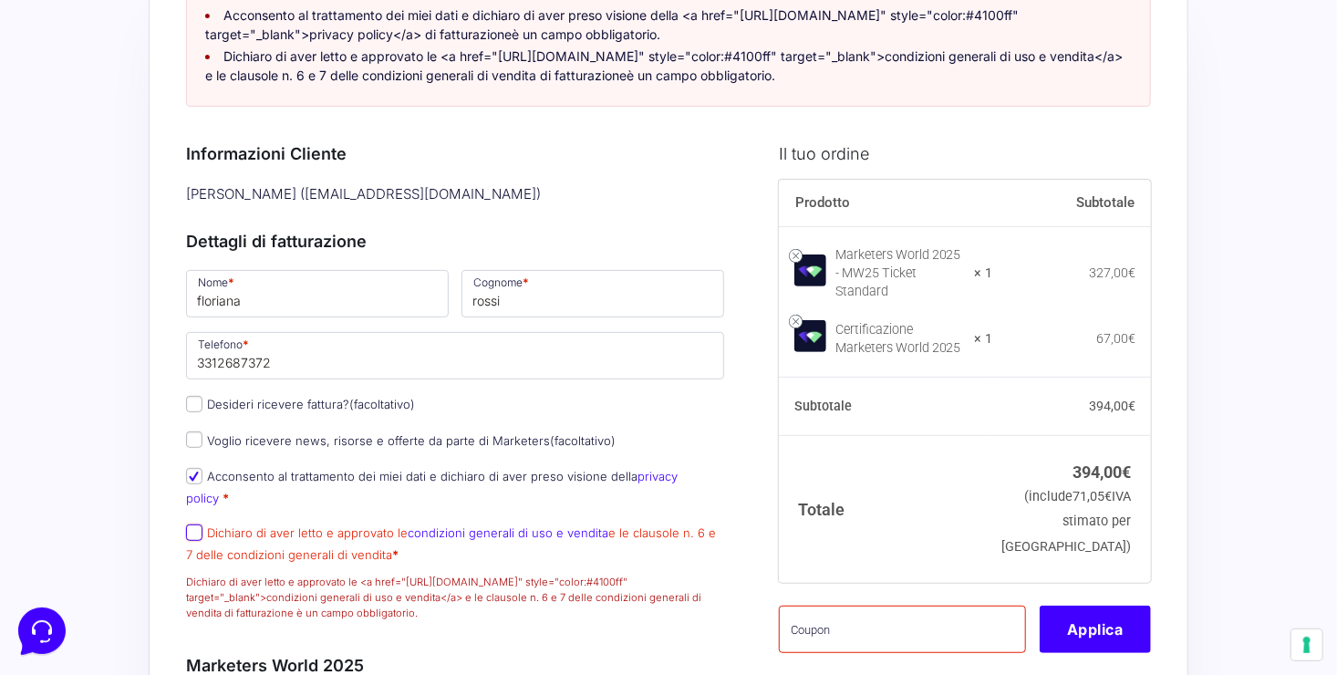
click at [192, 533] on input "Dichiaro di aver letto e approvato le condizioni generali di uso e vendita e le…" at bounding box center [194, 532] width 16 height 16
checkbox input "true"
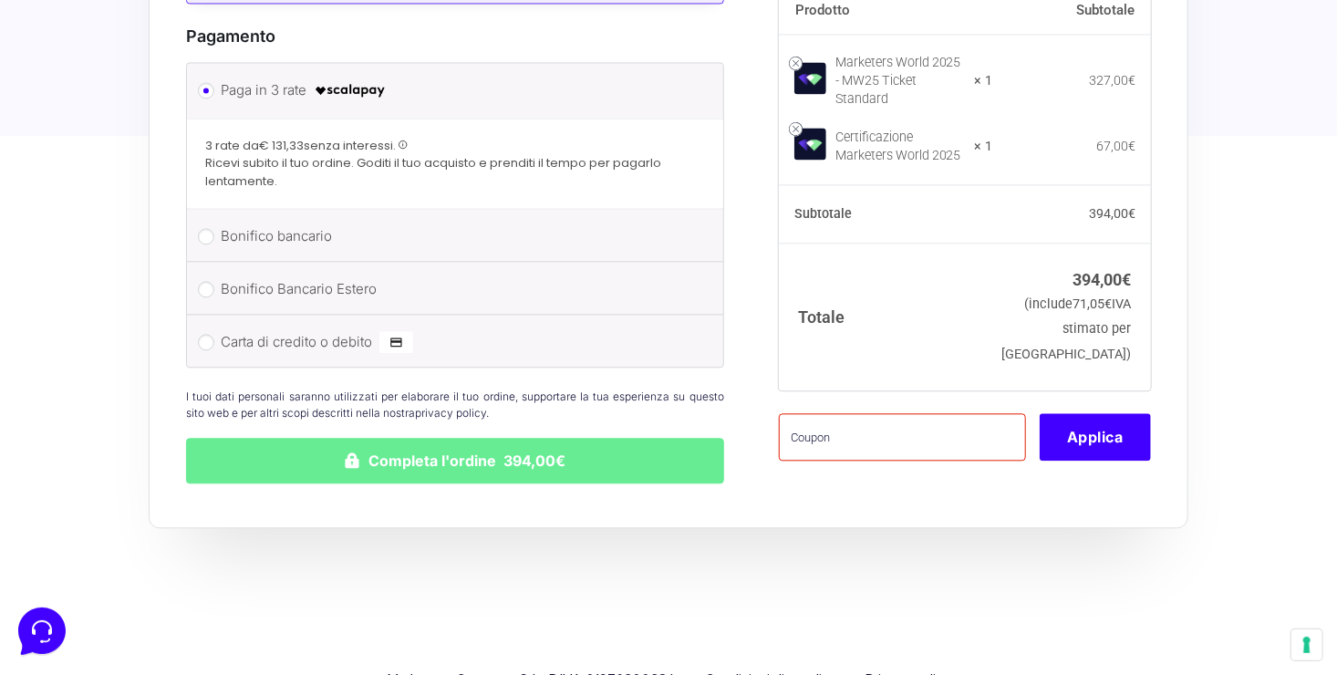
scroll to position [1853, 0]
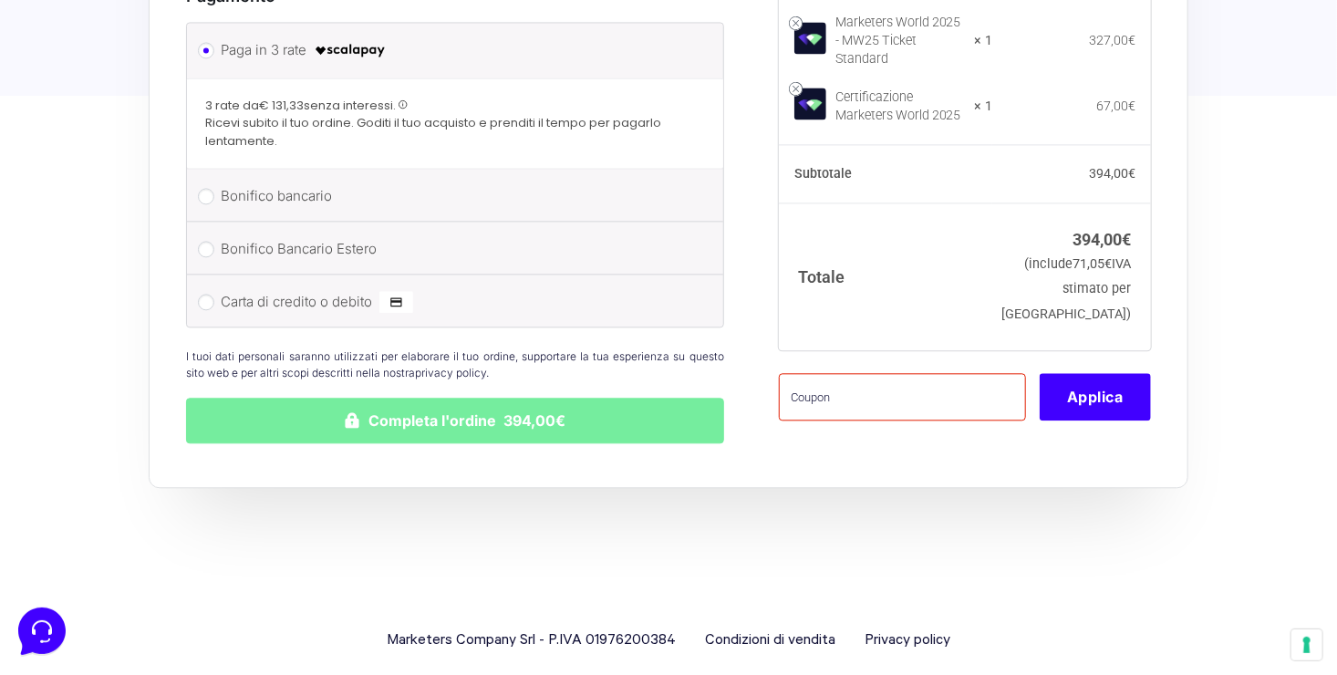
click at [364, 418] on button "Completa l'ordine 394,00€" at bounding box center [455, 421] width 538 height 46
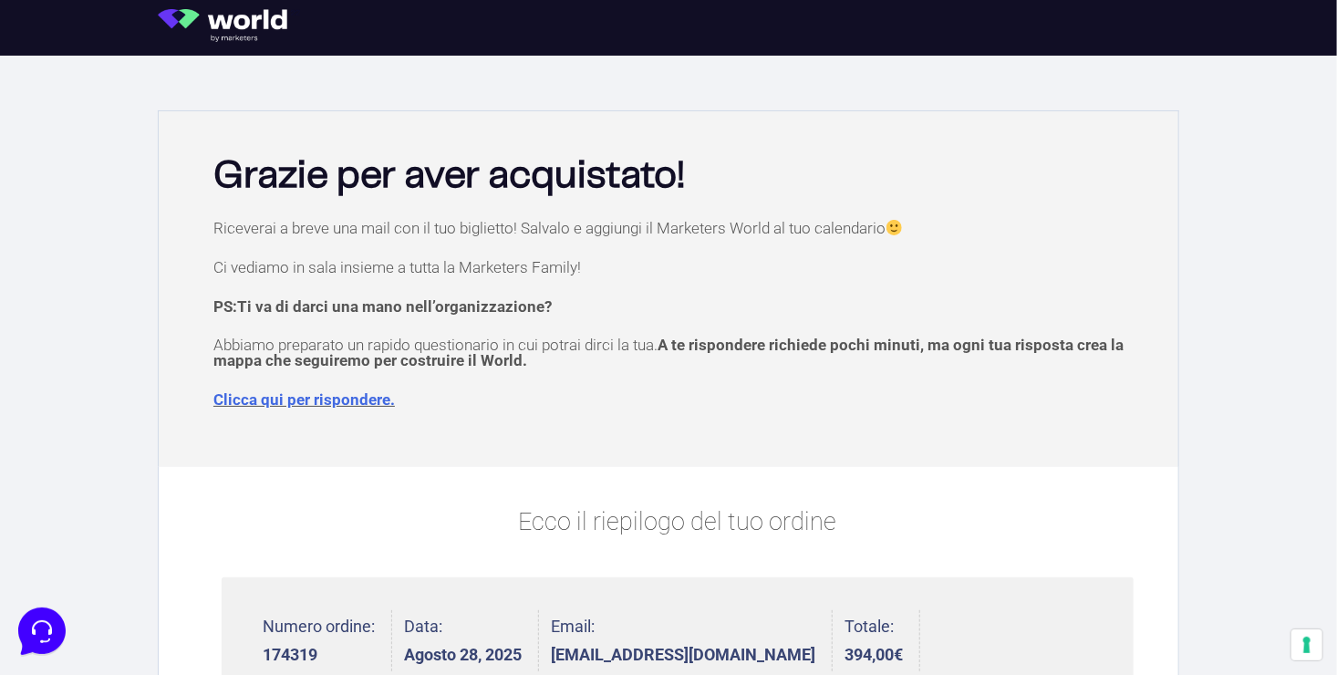
click at [242, 26] on img at bounding box center [229, 25] width 142 height 33
